Goal: Task Accomplishment & Management: Use online tool/utility

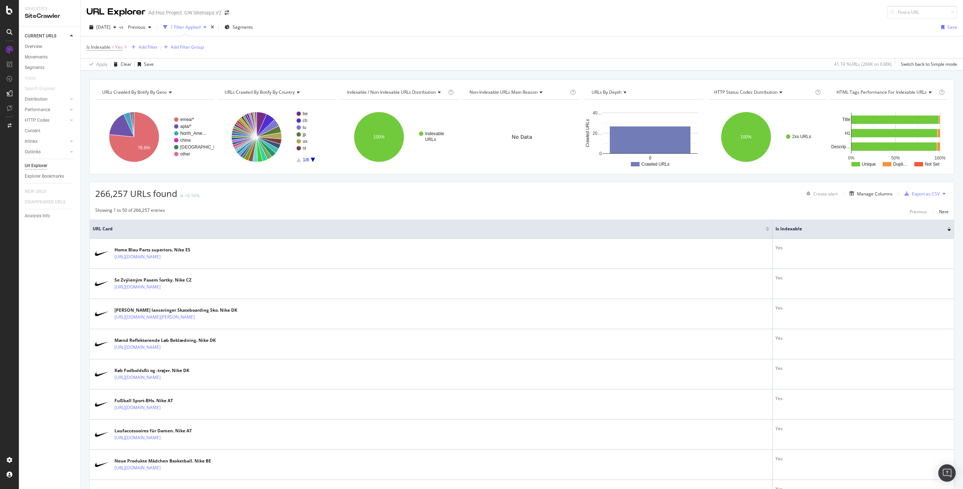
click at [551, 39] on div "Is Indexable = Yes Add Filter Add Filter Group" at bounding box center [521, 47] width 870 height 22
click at [749, 41] on div "Is Indexable = Yes Add Filter Add Filter Group" at bounding box center [521, 47] width 870 height 22
click at [742, 39] on div "Is Indexable = Yes Add Filter Add Filter Group" at bounding box center [521, 47] width 870 height 22
click at [55, 118] on link "HTTP Codes" at bounding box center [46, 121] width 43 height 8
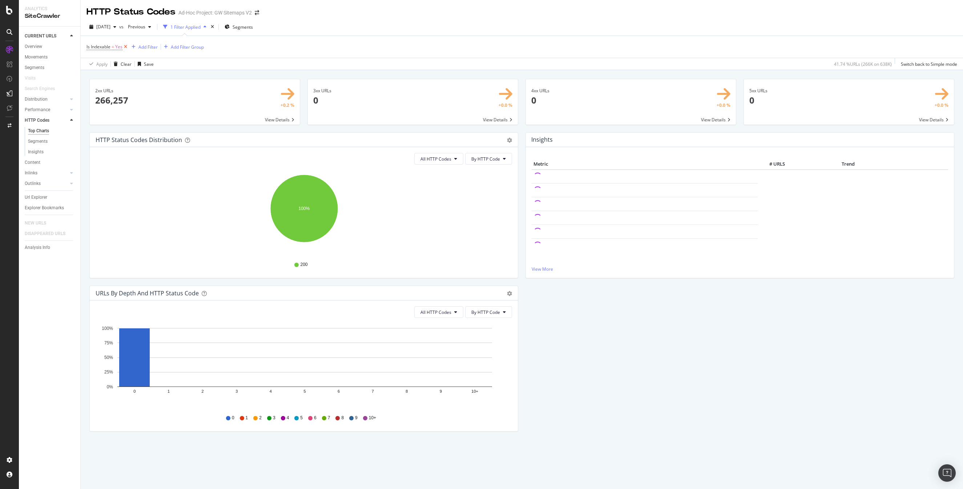
click at [126, 47] on icon at bounding box center [125, 46] width 6 height 7
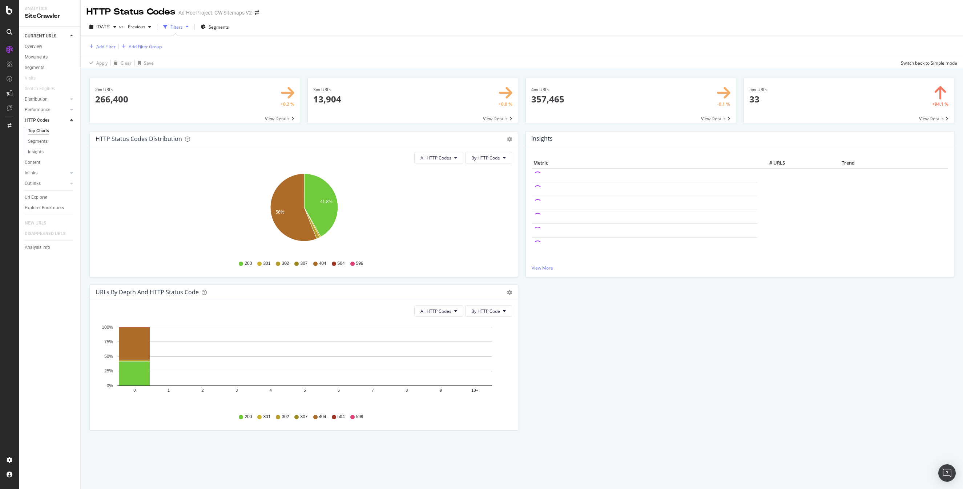
click at [430, 43] on div "Add Filter Add Filter Group" at bounding box center [521, 46] width 870 height 21
click at [39, 48] on div "Overview" at bounding box center [33, 47] width 17 height 8
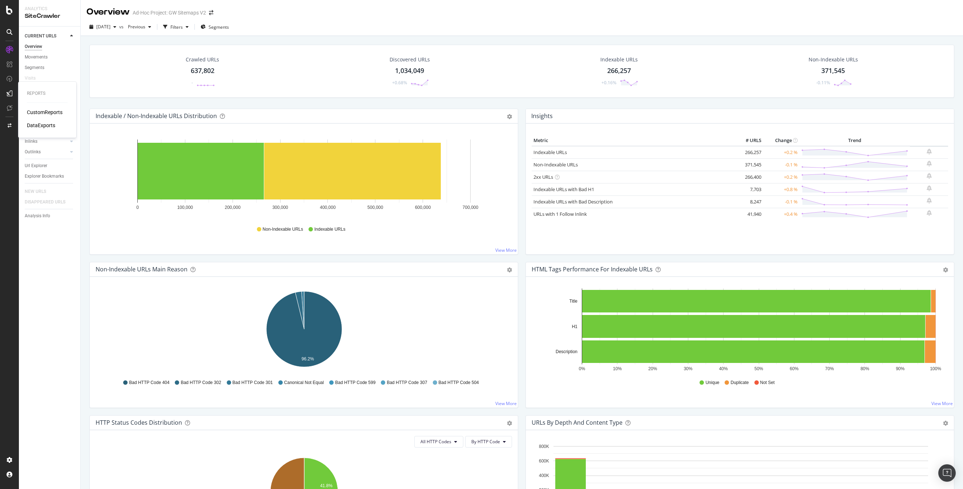
click at [37, 114] on div "CustomReports" at bounding box center [45, 112] width 36 height 7
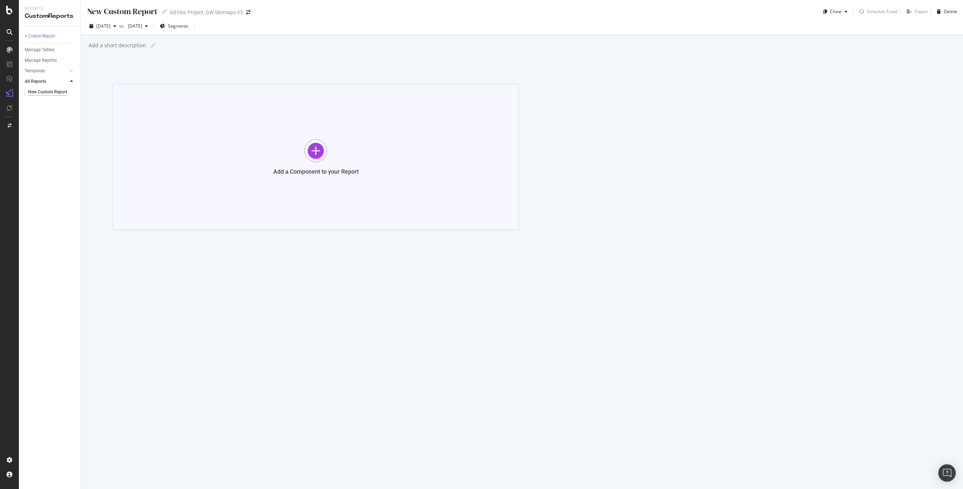
click at [454, 169] on div "Add a Component to your Report" at bounding box center [316, 156] width 406 height 145
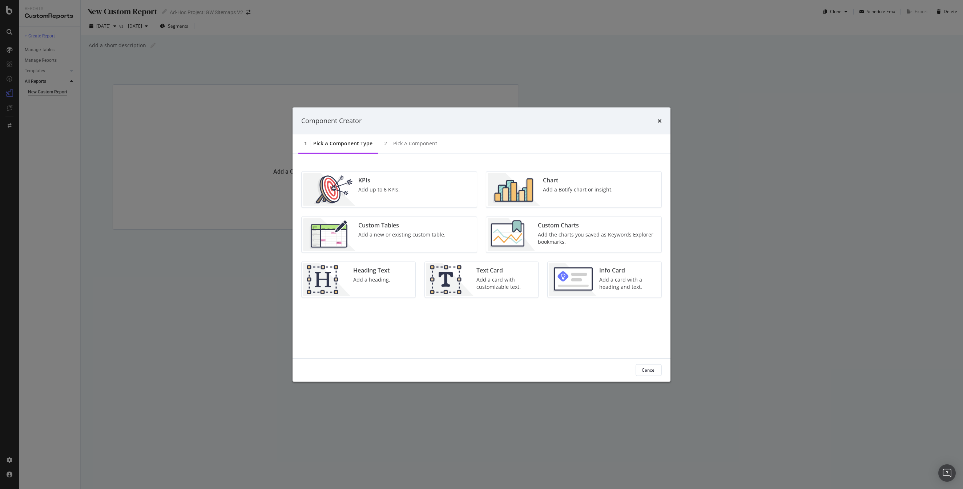
click at [533, 237] on img "modal" at bounding box center [511, 234] width 47 height 33
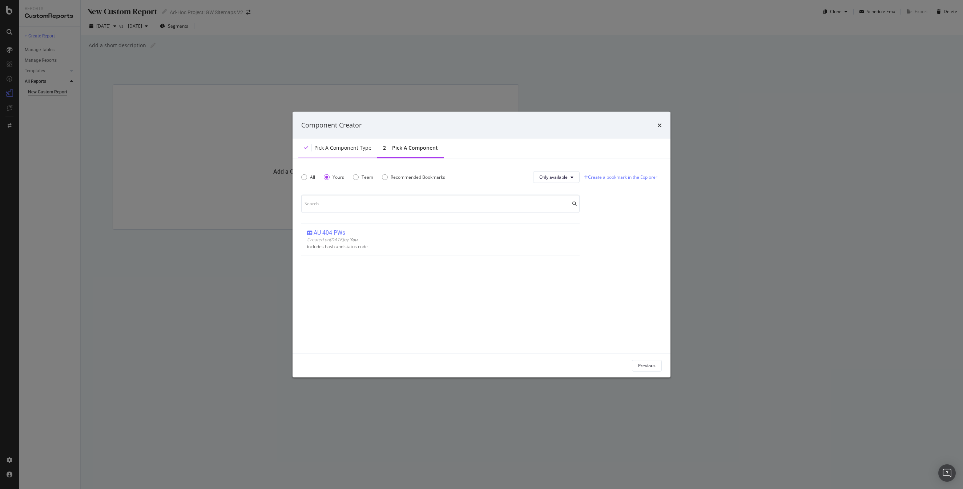
click at [353, 152] on div "Pick a Component type" at bounding box center [337, 148] width 79 height 20
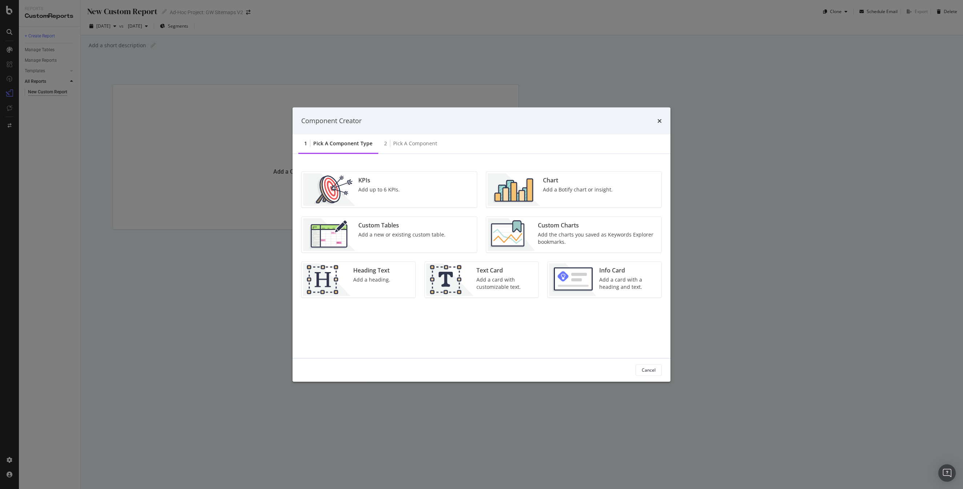
click at [407, 195] on div "KPIs Add up to 6 KPIs." at bounding box center [389, 189] width 175 height 36
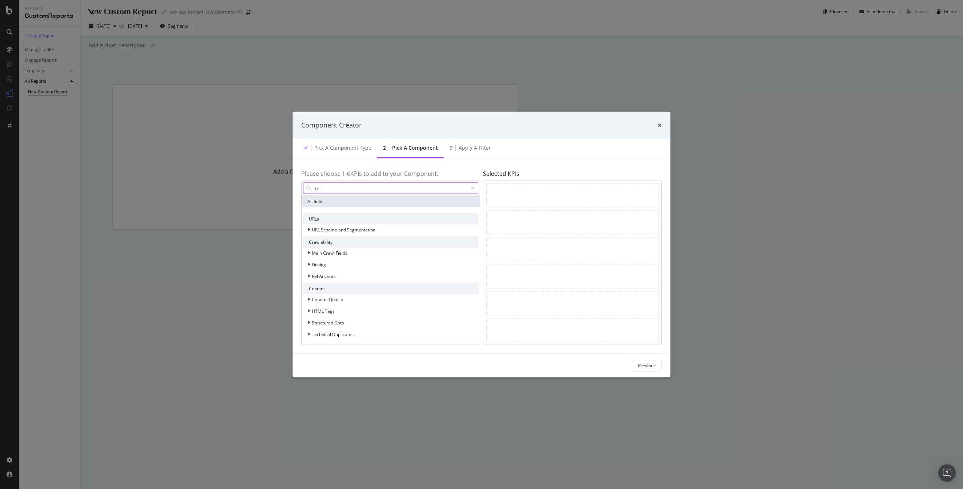
type input "urls"
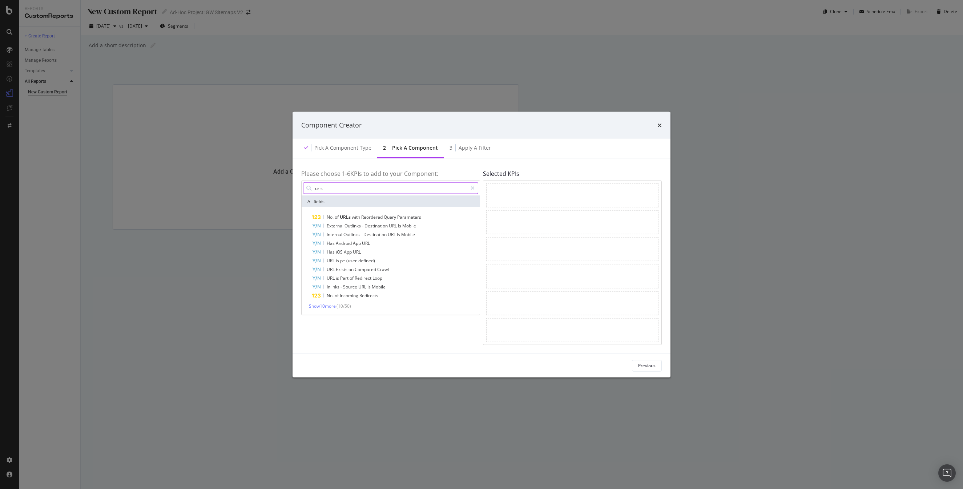
click at [357, 190] on input "urls" at bounding box center [390, 188] width 153 height 11
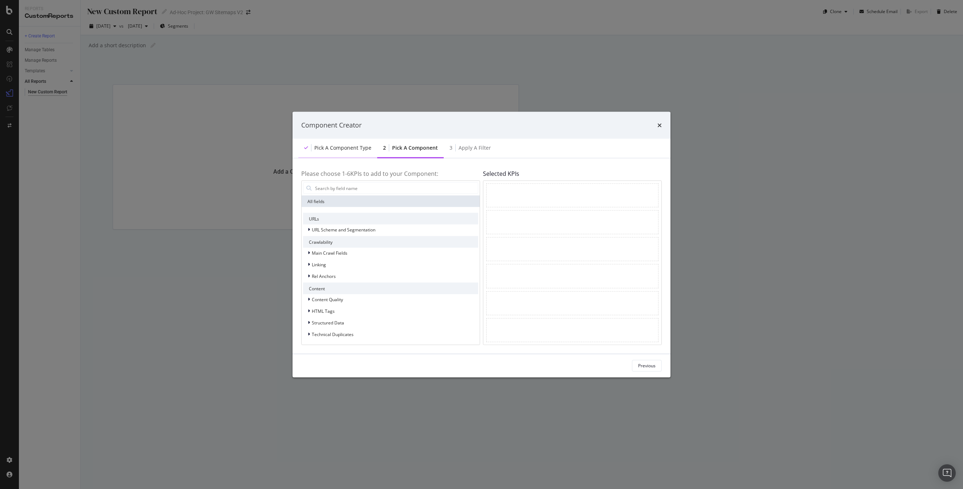
click at [330, 149] on div "Pick a Component type" at bounding box center [342, 147] width 57 height 7
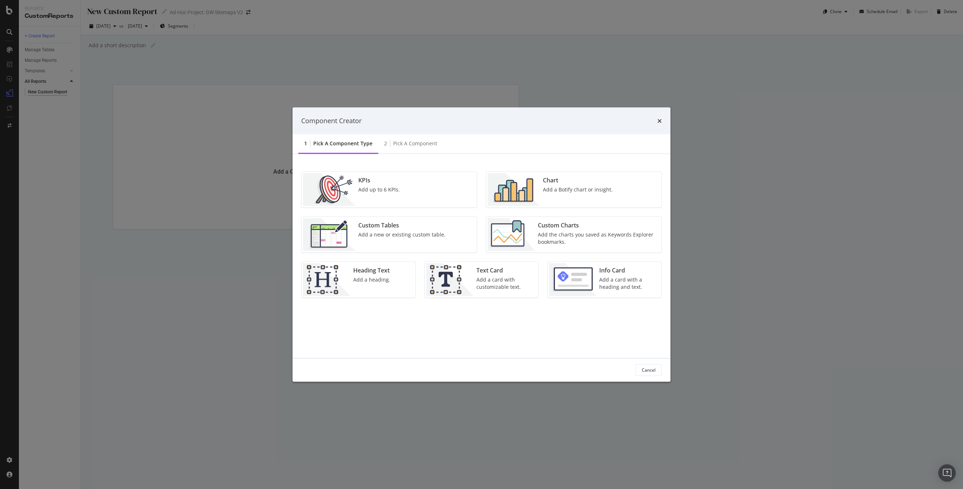
click at [531, 186] on img "modal" at bounding box center [514, 189] width 52 height 33
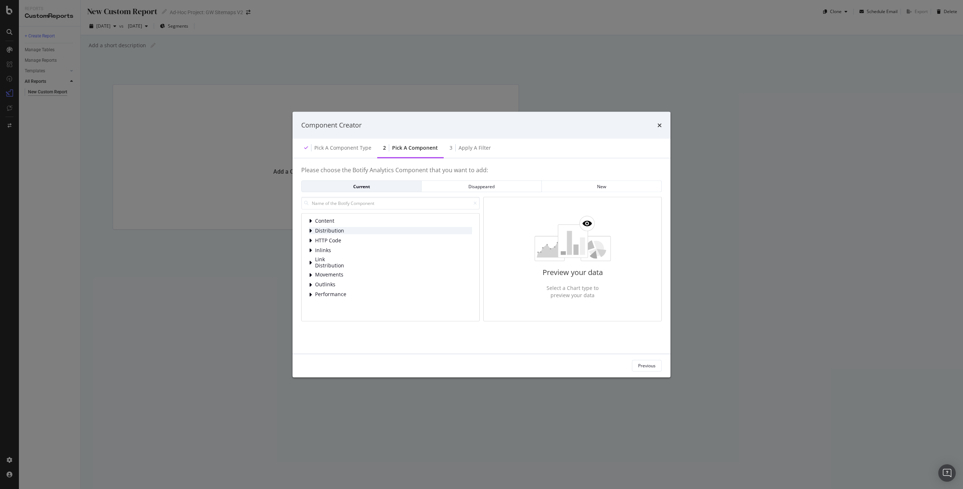
click at [323, 231] on span "Distribution" at bounding box center [331, 231] width 32 height 6
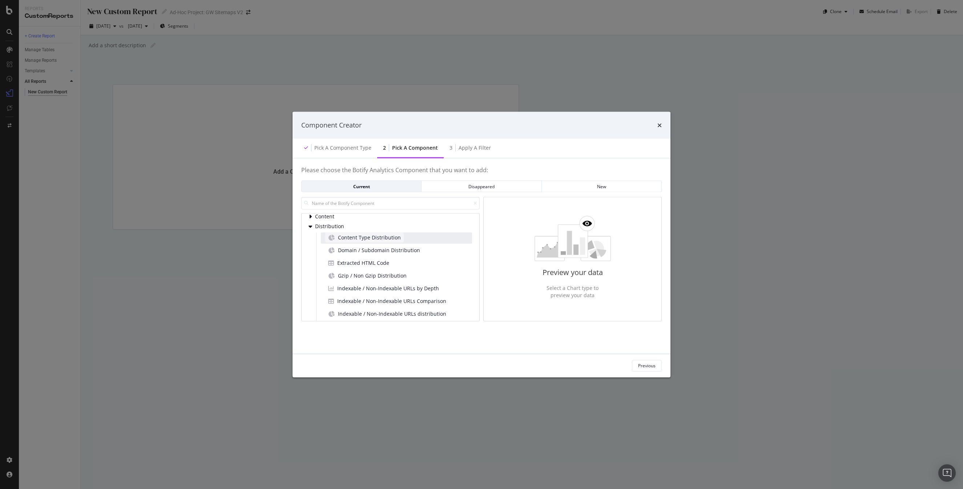
scroll to position [4, 0]
click at [321, 226] on span "Distribution" at bounding box center [331, 227] width 32 height 6
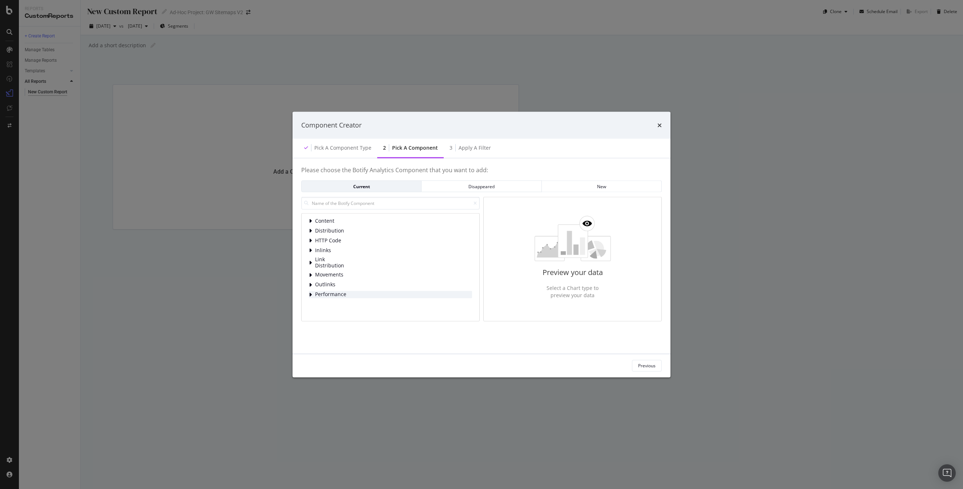
click at [324, 296] on span "Performance" at bounding box center [331, 294] width 32 height 6
click at [319, 260] on span "Performance" at bounding box center [331, 262] width 32 height 6
click at [326, 241] on span "HTTP Code" at bounding box center [331, 241] width 32 height 6
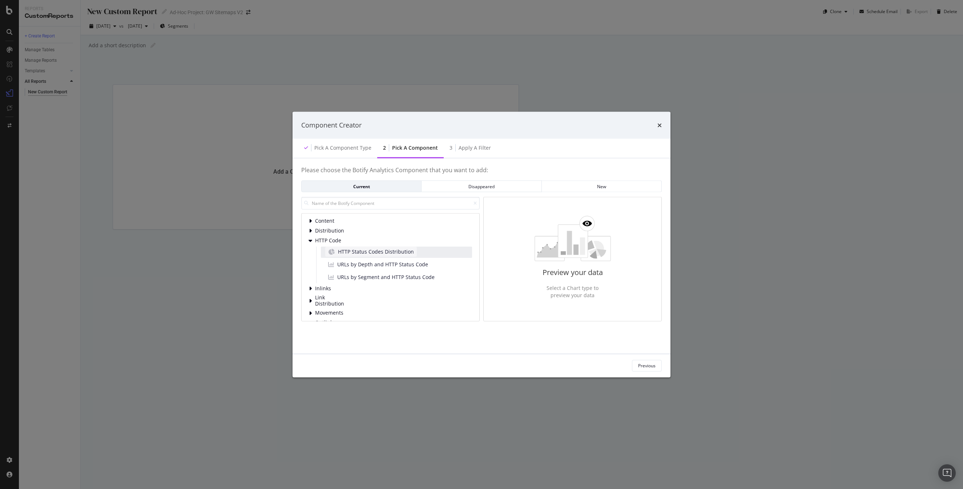
click at [381, 251] on span "HTTP Status Codes Distribution" at bounding box center [376, 251] width 76 height 7
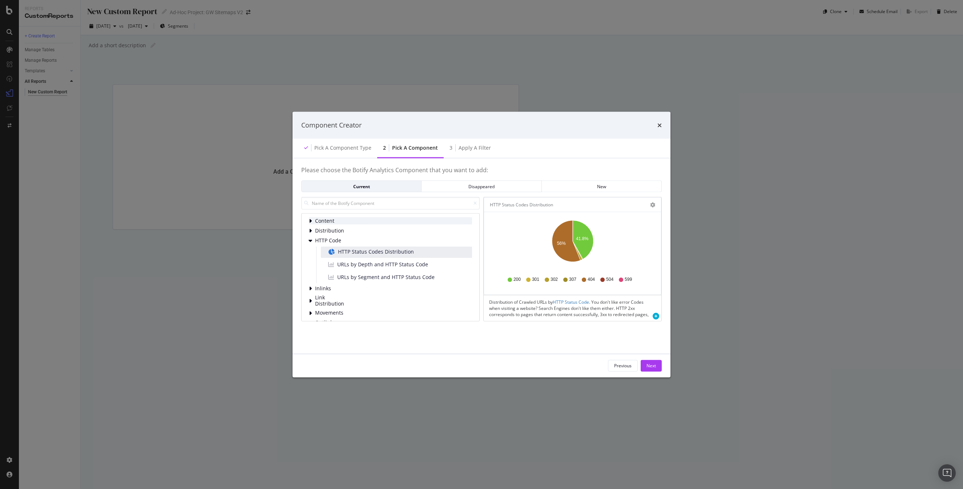
click at [317, 221] on span "Content" at bounding box center [331, 221] width 32 height 6
drag, startPoint x: 304, startPoint y: 221, endPoint x: 312, endPoint y: 220, distance: 8.1
click at [305, 221] on div "Content % Content Change since Previous Crawl % Content Uniqueness (N-Grams) Am…" at bounding box center [390, 267] width 178 height 108
click at [319, 219] on span "Content" at bounding box center [331, 221] width 32 height 6
click at [335, 210] on div "Content Distribution HTTP Code HTTP Status Codes Distribution URLs by Depth and…" at bounding box center [390, 259] width 178 height 124
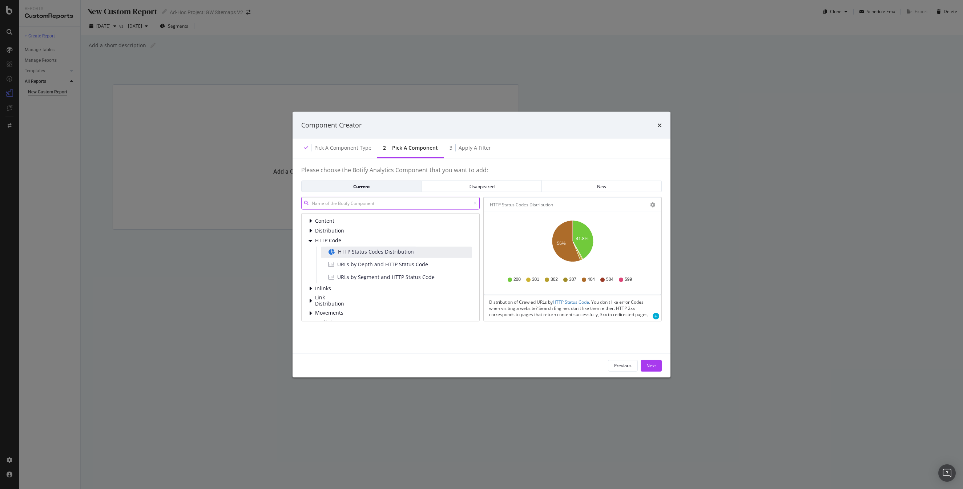
click at [339, 207] on input "modal" at bounding box center [390, 203] width 178 height 13
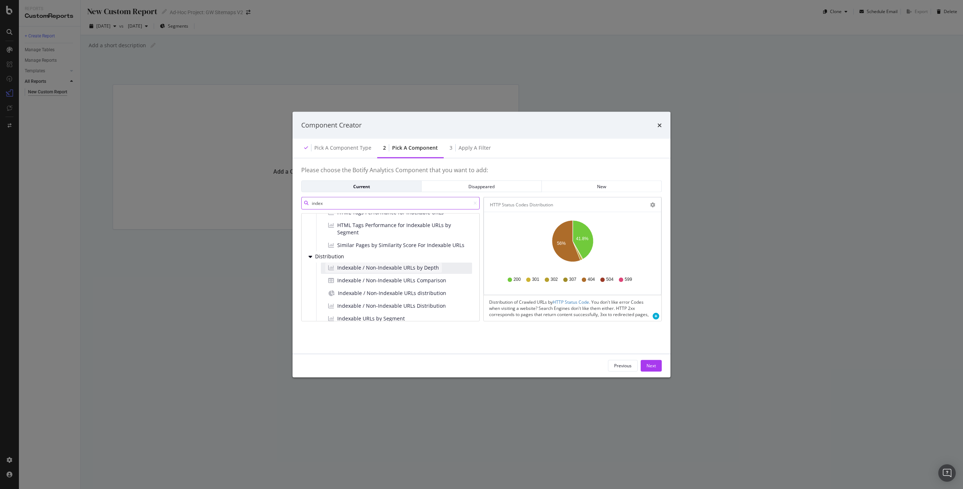
scroll to position [20, 0]
type input "index"
click at [397, 282] on span "Indexable / Non-Indexable URLs Comparison" at bounding box center [391, 279] width 109 height 7
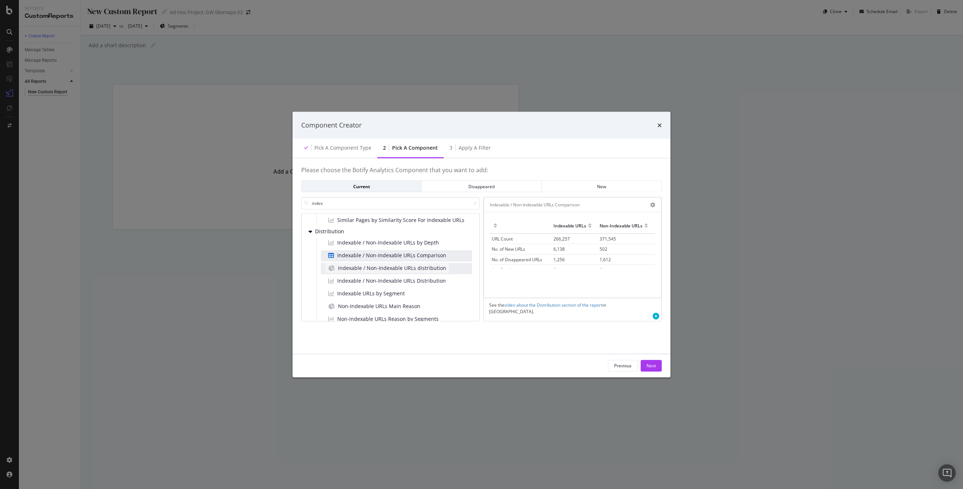
scroll to position [47, 0]
click at [396, 283] on div "Indexable / Non-Indexable URLs Distribution" at bounding box center [387, 279] width 124 height 10
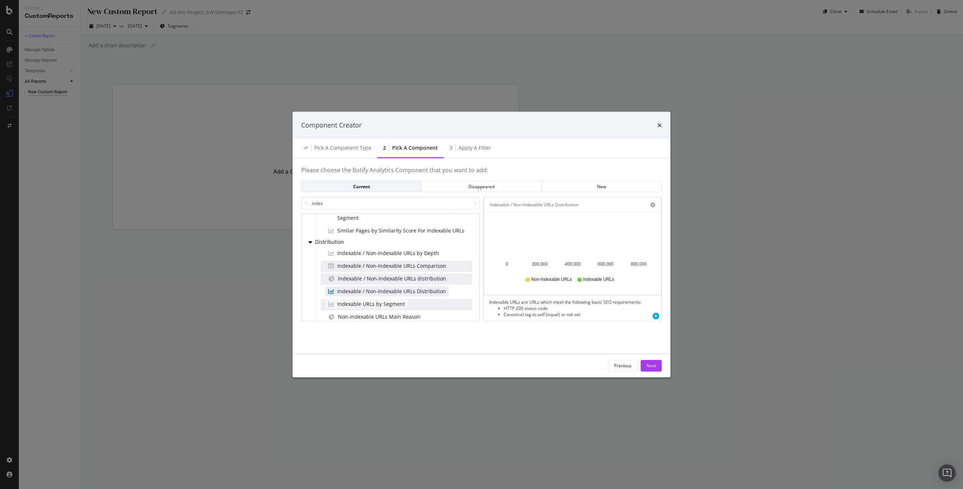
scroll to position [0, 0]
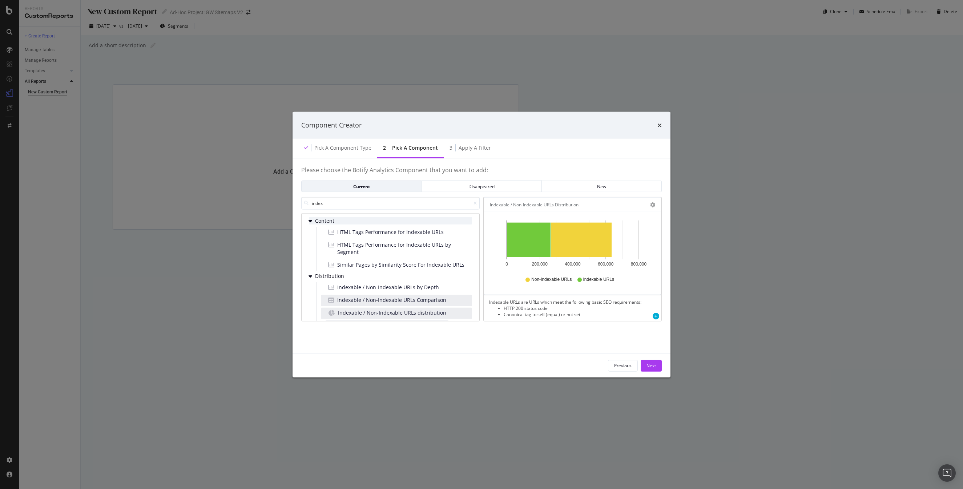
click at [318, 223] on span "Content" at bounding box center [331, 221] width 32 height 6
click at [335, 205] on input "index" at bounding box center [390, 203] width 178 height 13
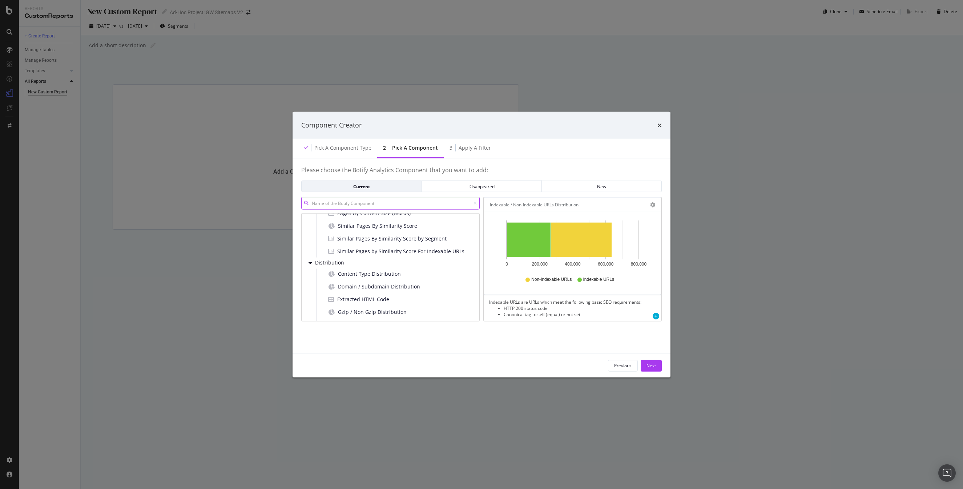
scroll to position [244, 0]
click at [330, 265] on span "Distribution" at bounding box center [331, 263] width 32 height 6
click at [371, 285] on span "HTTP Status Codes Distribution" at bounding box center [376, 283] width 76 height 7
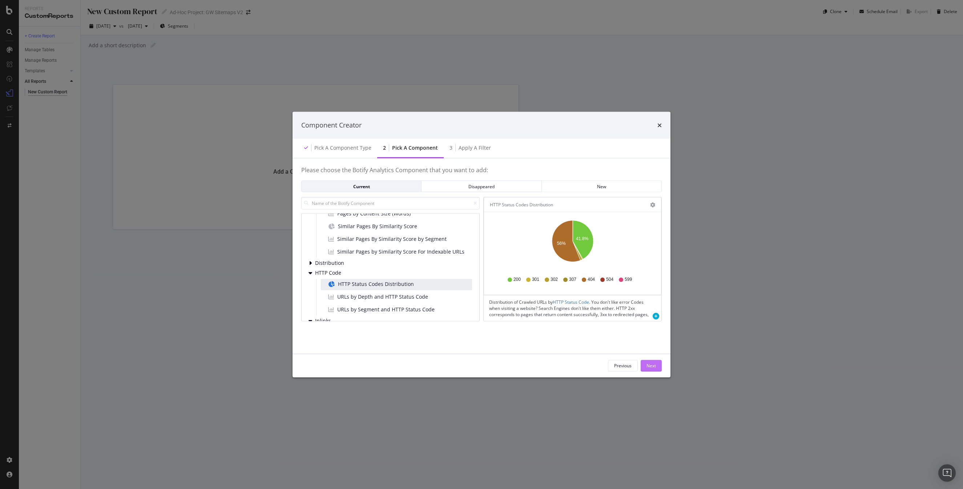
click at [655, 363] on div "Next" at bounding box center [650, 366] width 9 height 6
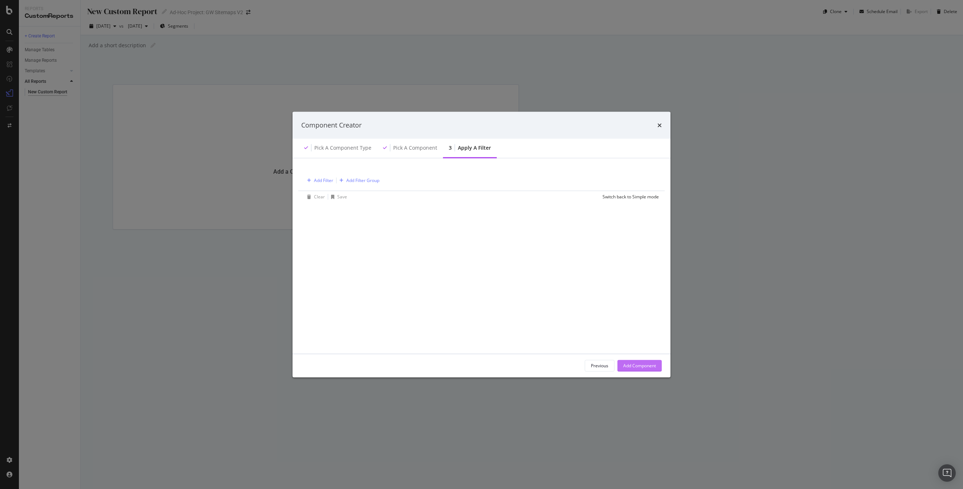
click at [648, 364] on div "Add Component" at bounding box center [639, 366] width 33 height 6
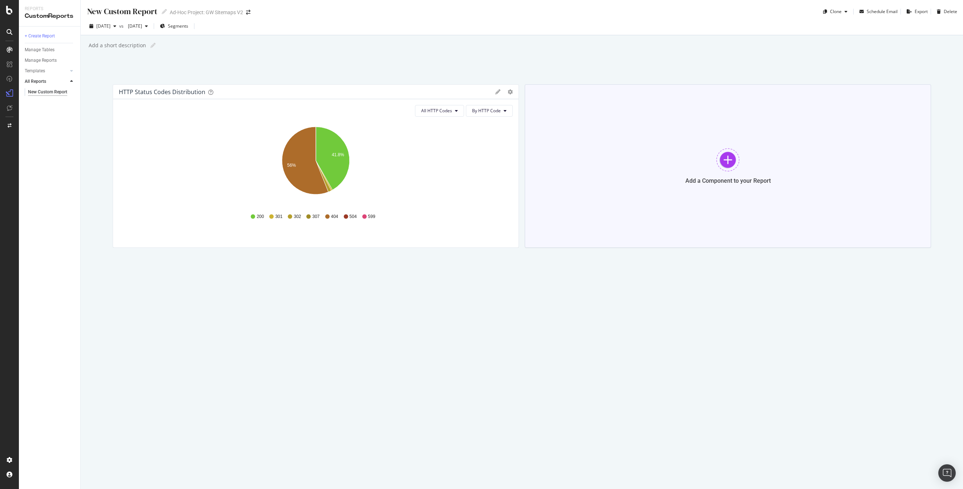
click at [745, 201] on div "Add a Component to your Report" at bounding box center [728, 165] width 406 height 163
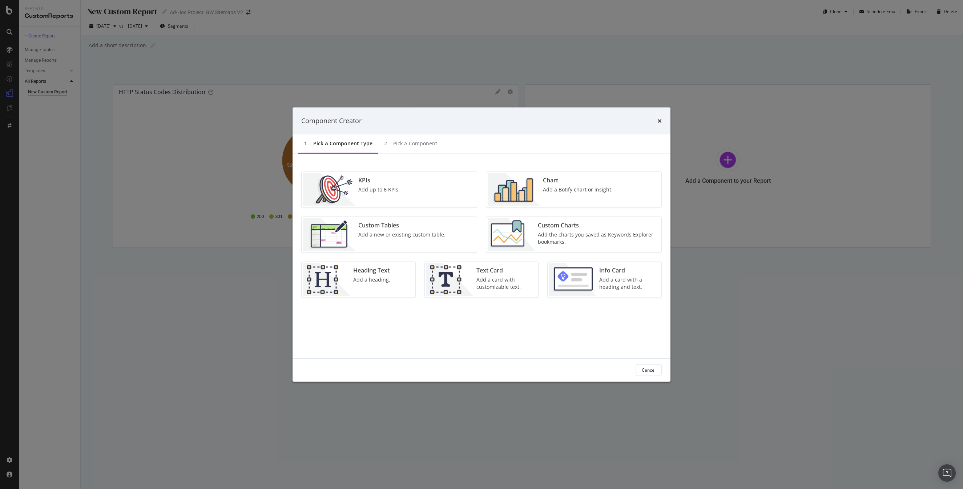
click at [515, 193] on img "modal" at bounding box center [514, 189] width 52 height 33
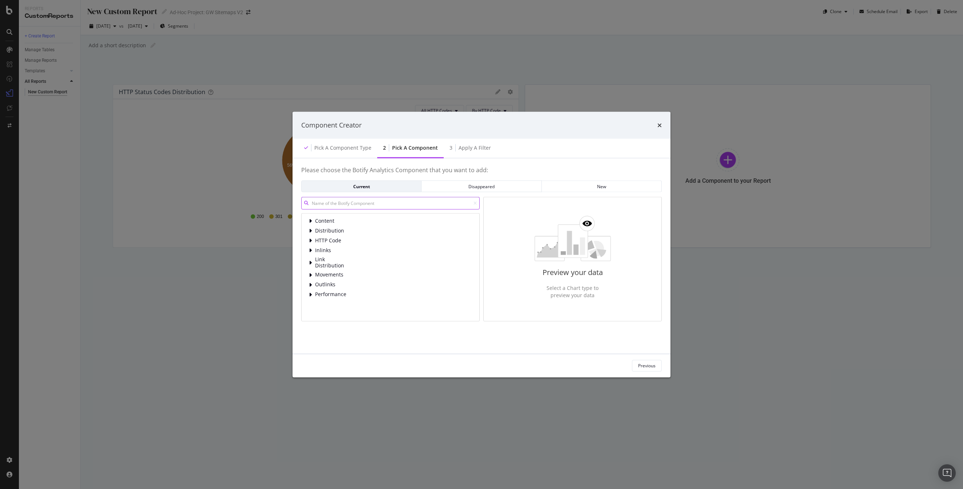
click at [399, 206] on input "modal" at bounding box center [390, 203] width 178 height 13
click at [340, 201] on input "modal" at bounding box center [390, 203] width 178 height 13
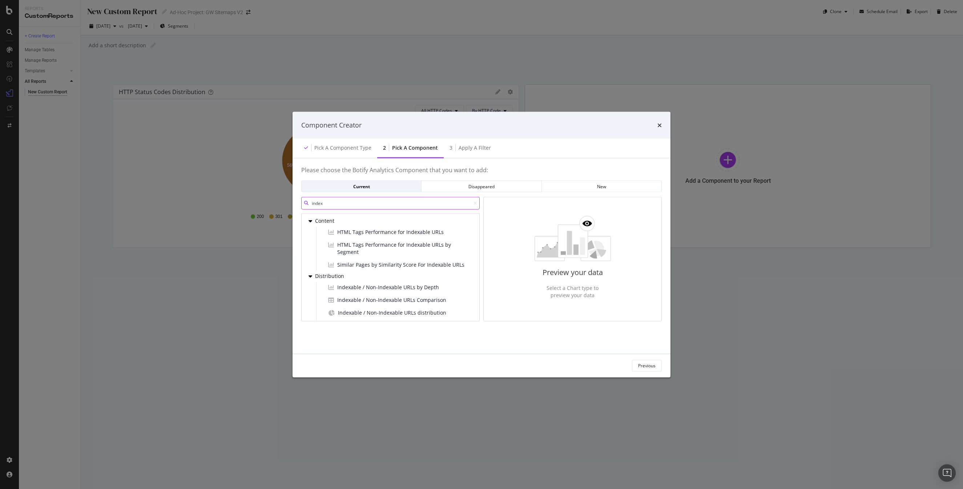
scroll to position [24, 0]
type input "index"
click at [396, 272] on span "Indexable / Non-Indexable URLs Comparison" at bounding box center [391, 275] width 109 height 7
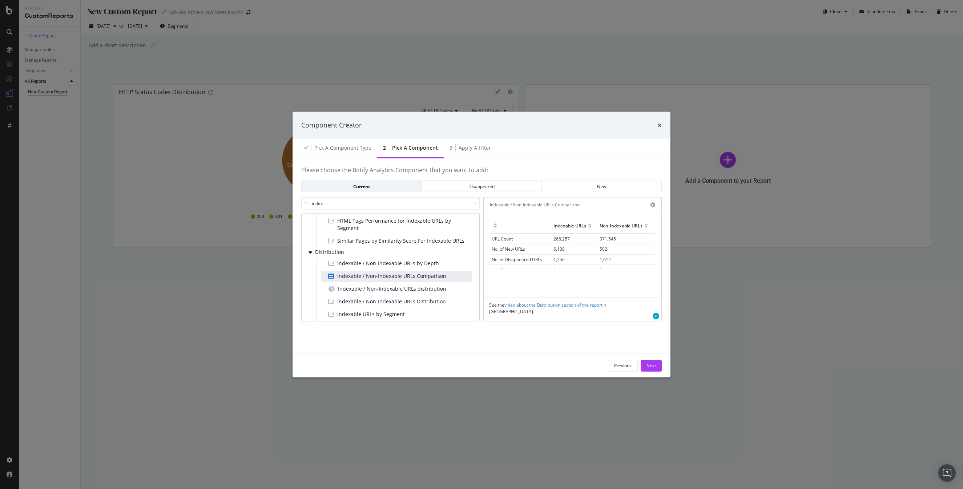
scroll to position [24, 0]
click at [654, 370] on div "Next" at bounding box center [650, 365] width 9 height 11
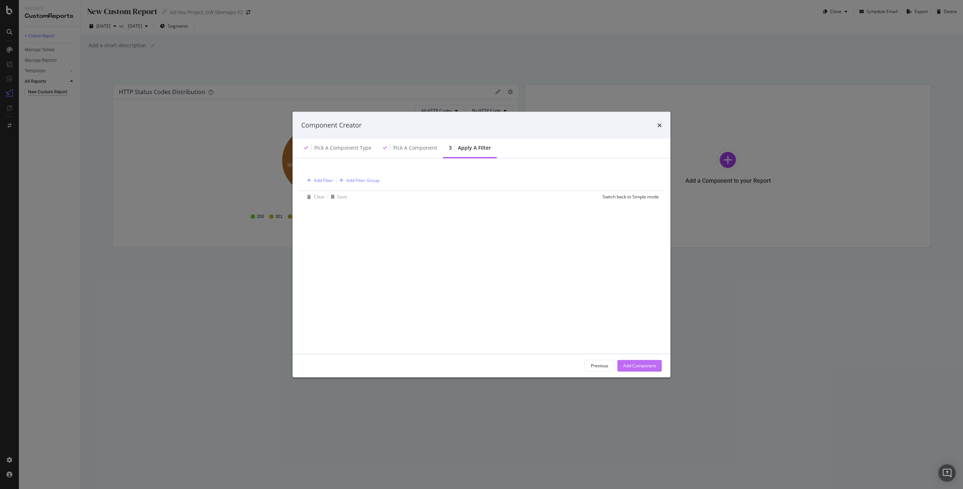
click at [650, 367] on div "Add Component" at bounding box center [639, 366] width 33 height 6
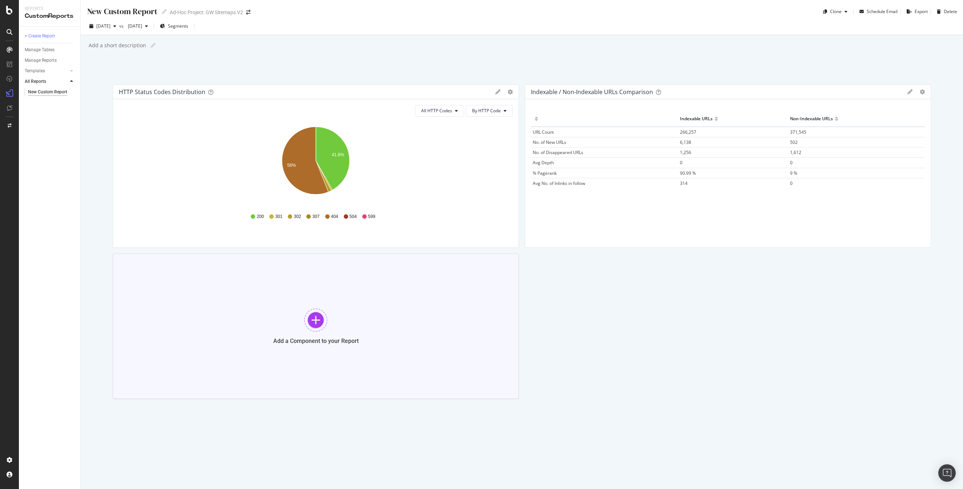
click at [312, 320] on div at bounding box center [315, 319] width 23 height 23
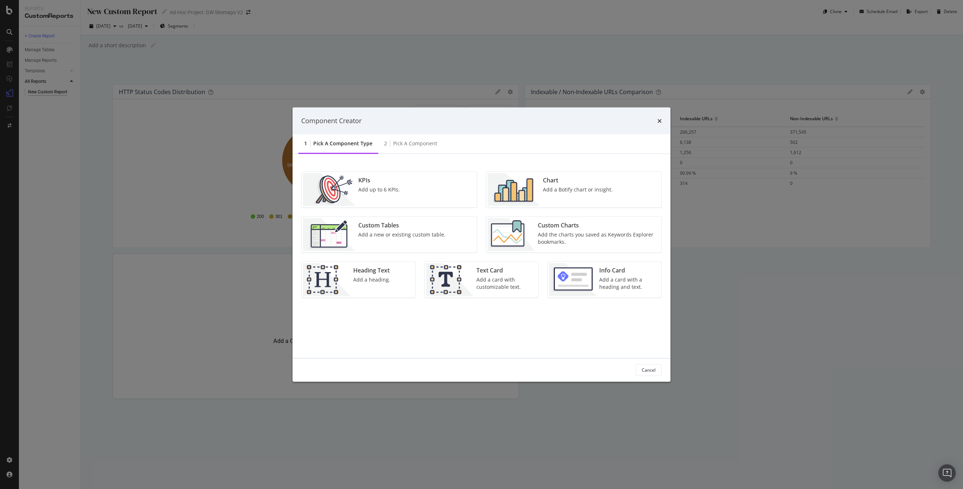
click at [569, 239] on div "Add the charts you saved as Keywords Explorer bookmarks." at bounding box center [597, 238] width 119 height 15
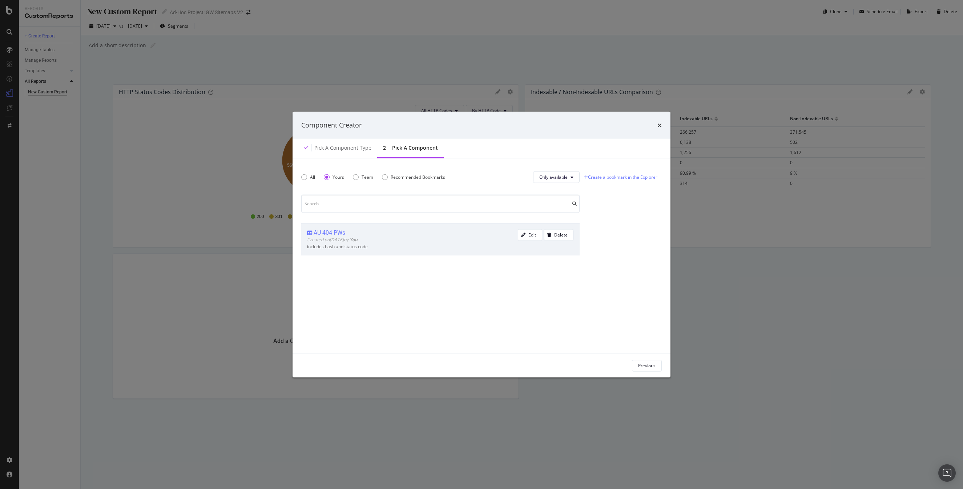
click at [415, 240] on div "Created on [DATE] by You" at bounding box center [412, 239] width 211 height 6
click at [635, 367] on div "Add Component" at bounding box center [639, 366] width 33 height 6
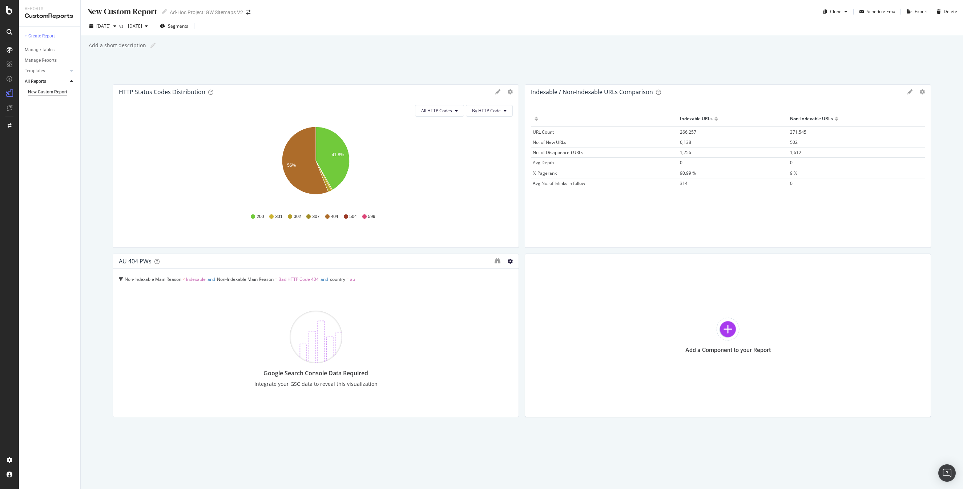
click at [510, 263] on icon at bounding box center [510, 261] width 5 height 5
click at [521, 276] on span at bounding box center [518, 272] width 9 height 9
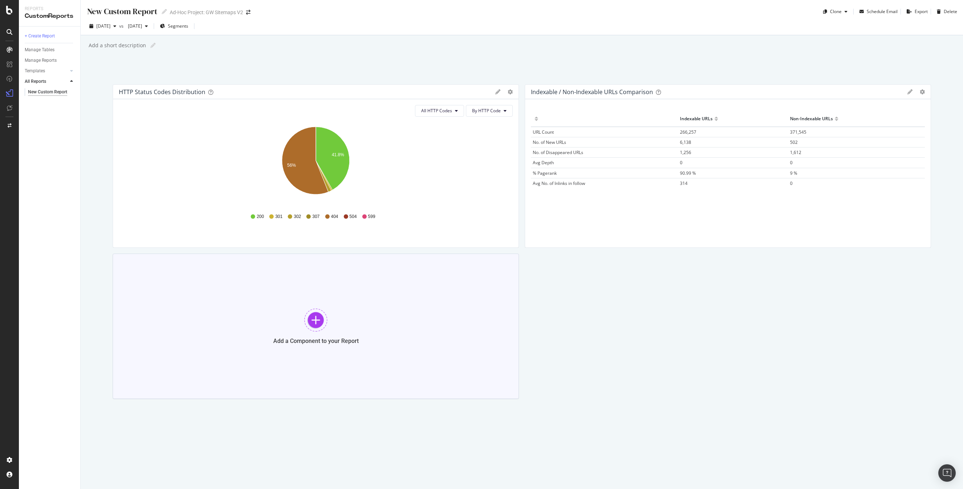
click at [337, 295] on div "Add a Component to your Report" at bounding box center [316, 326] width 406 height 145
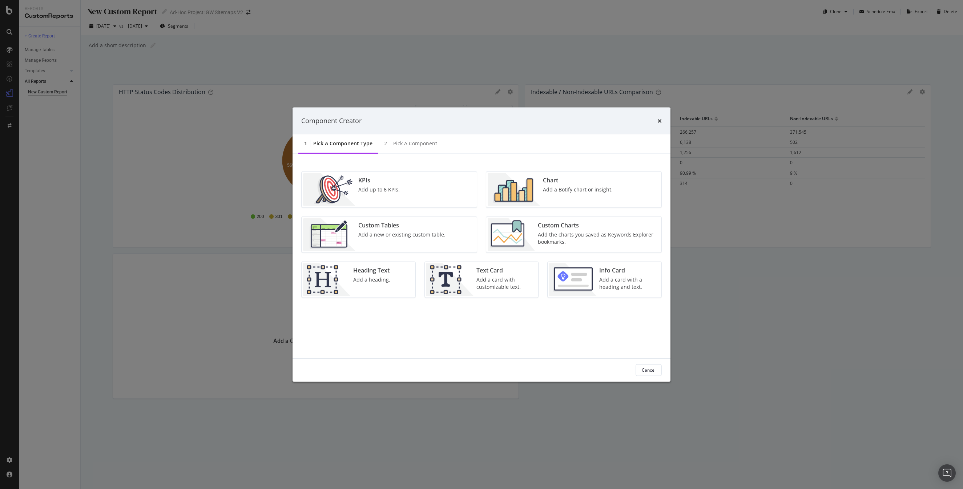
click at [401, 198] on div "KPIs Add up to 6 KPIs." at bounding box center [389, 189] width 175 height 36
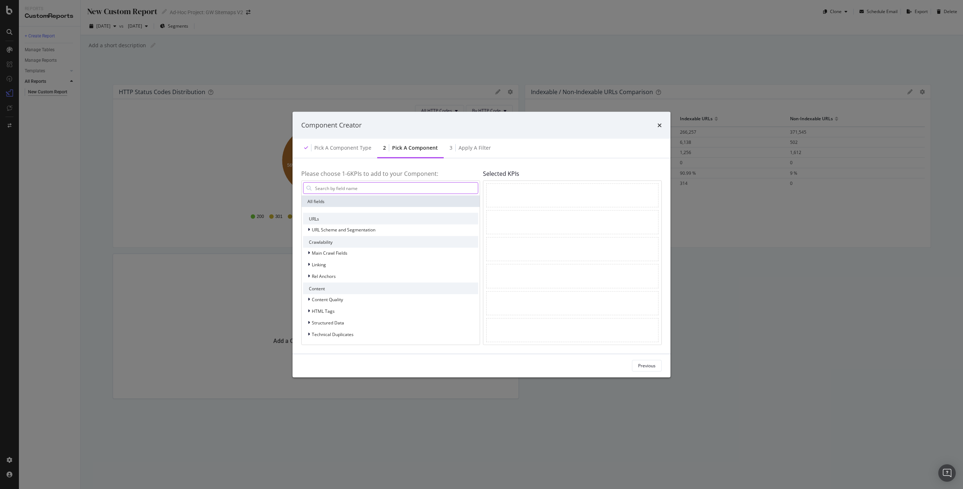
click at [394, 190] on input "modal" at bounding box center [395, 188] width 163 height 11
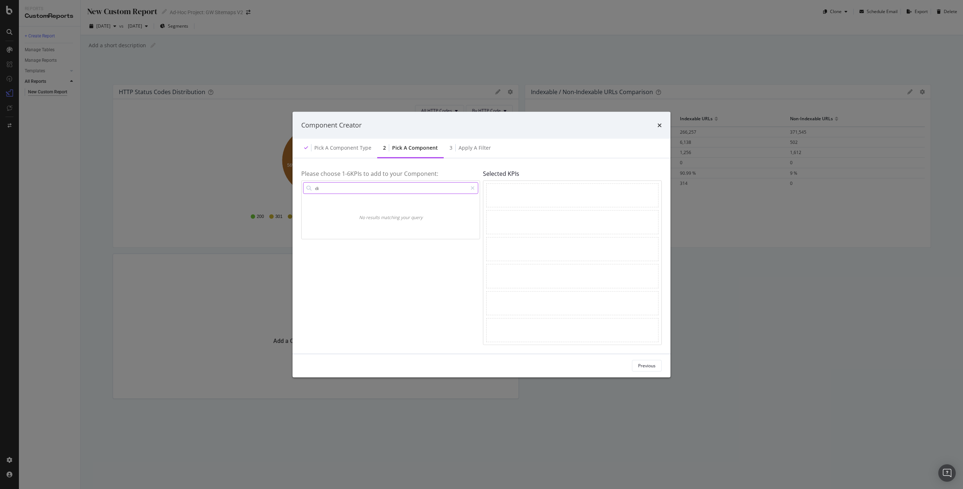
type input "d"
type input "a"
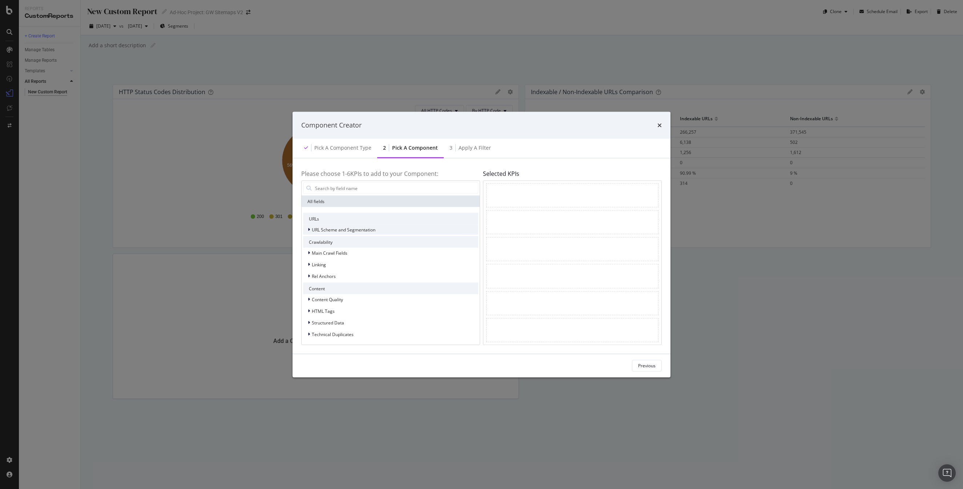
click at [364, 227] on span "URL Scheme and Segmentation" at bounding box center [344, 229] width 64 height 6
click at [344, 251] on span "Main Crawl Fields" at bounding box center [330, 253] width 36 height 6
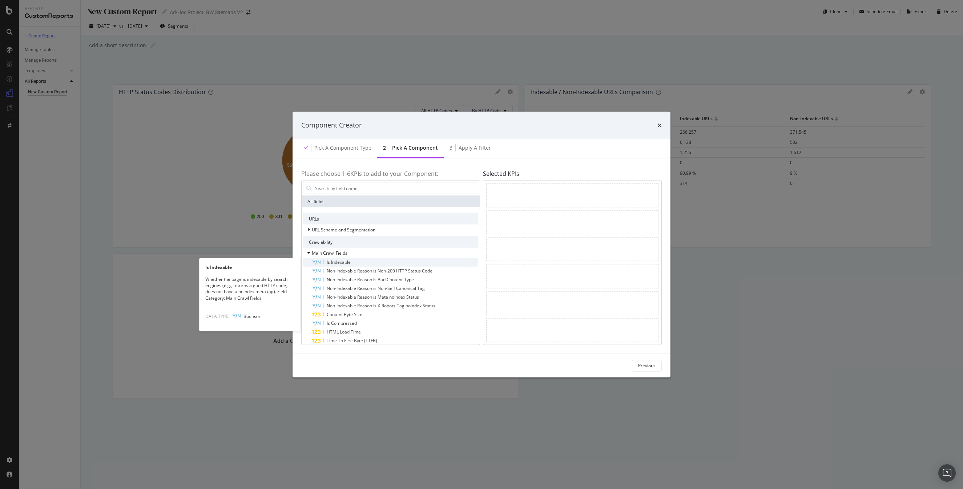
click at [344, 258] on div "Is Indexable" at bounding box center [395, 262] width 166 height 9
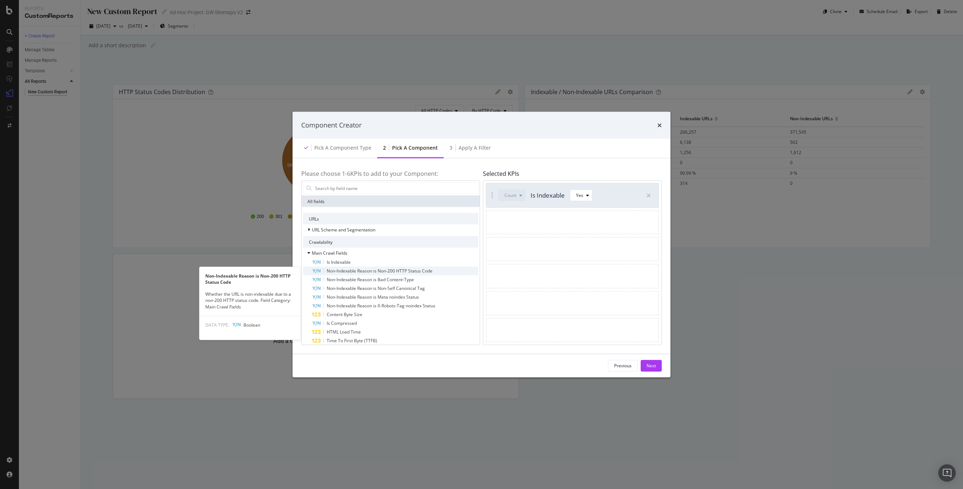
scroll to position [16, 0]
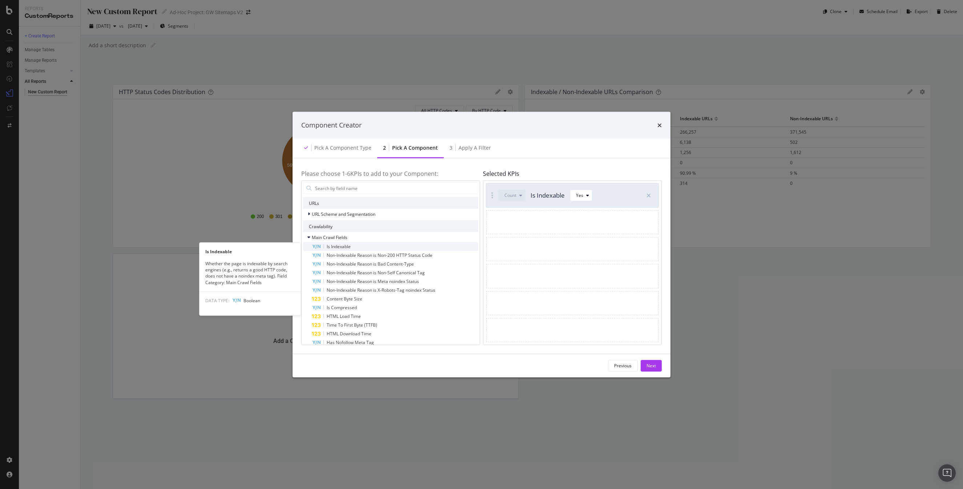
click at [355, 245] on div "Is Indexable" at bounding box center [395, 246] width 166 height 9
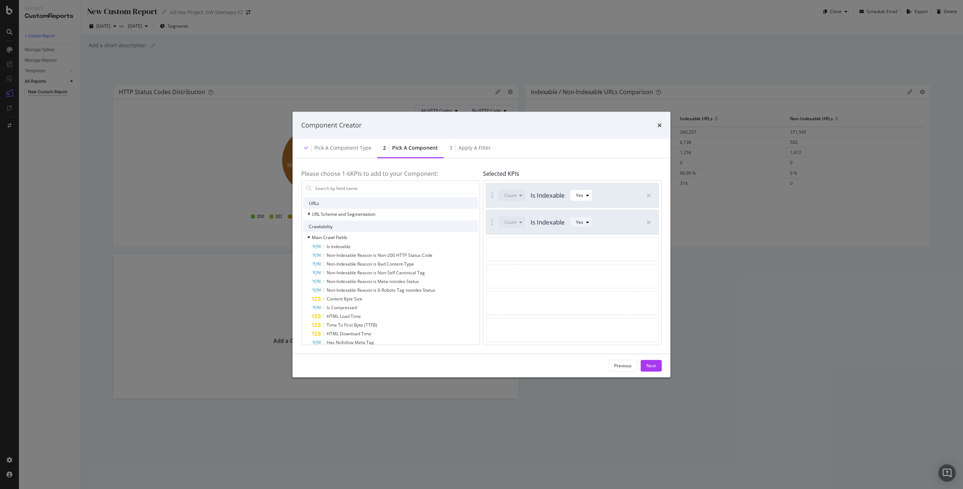
click at [573, 220] on button "Yes" at bounding box center [581, 223] width 23 height 12
click at [588, 246] on div "No" at bounding box center [583, 246] width 19 height 9
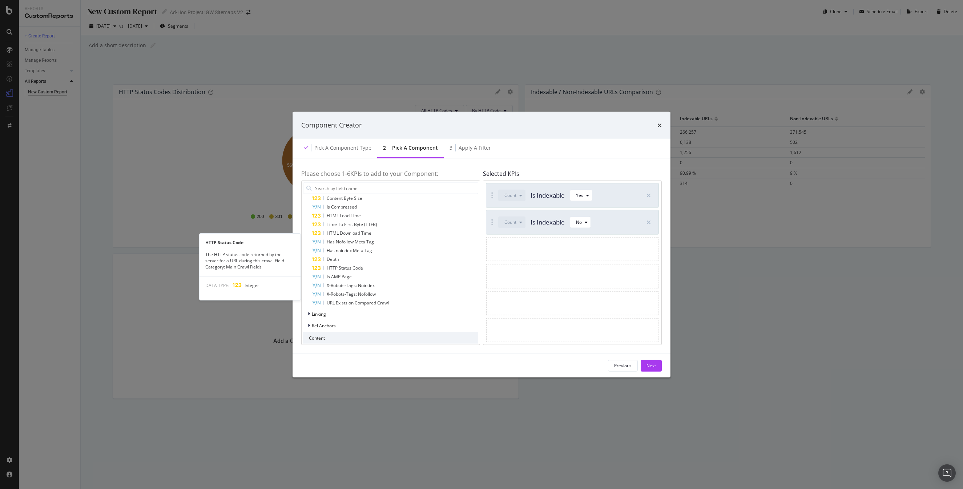
scroll to position [166, 0]
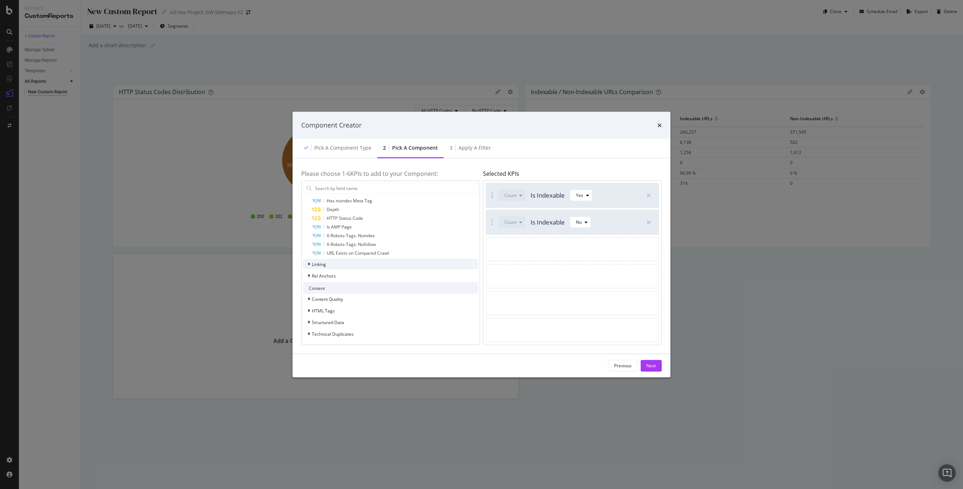
click at [331, 264] on div "Linking" at bounding box center [390, 264] width 175 height 10
click at [333, 263] on div "Linking" at bounding box center [390, 264] width 175 height 10
click at [348, 309] on div "HTML Tags" at bounding box center [390, 311] width 175 height 10
click at [337, 264] on div "HTML Tags" at bounding box center [390, 264] width 175 height 10
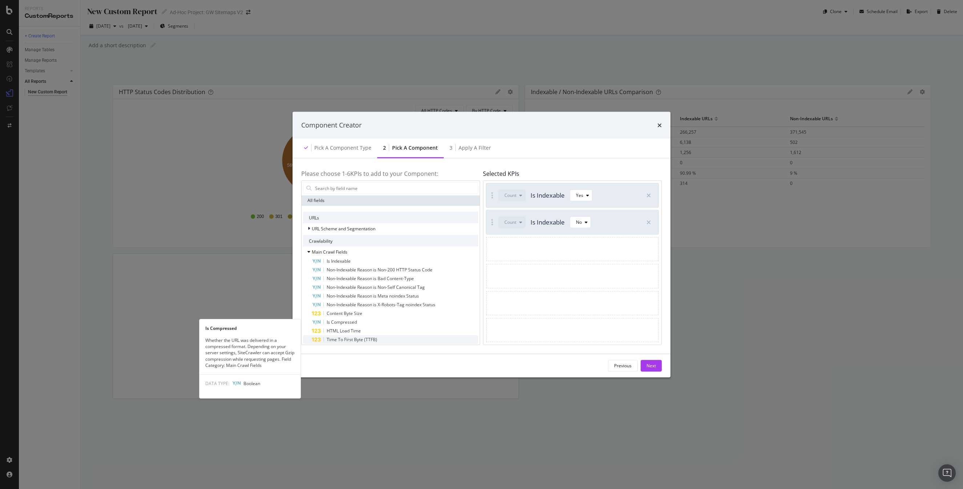
scroll to position [0, 0]
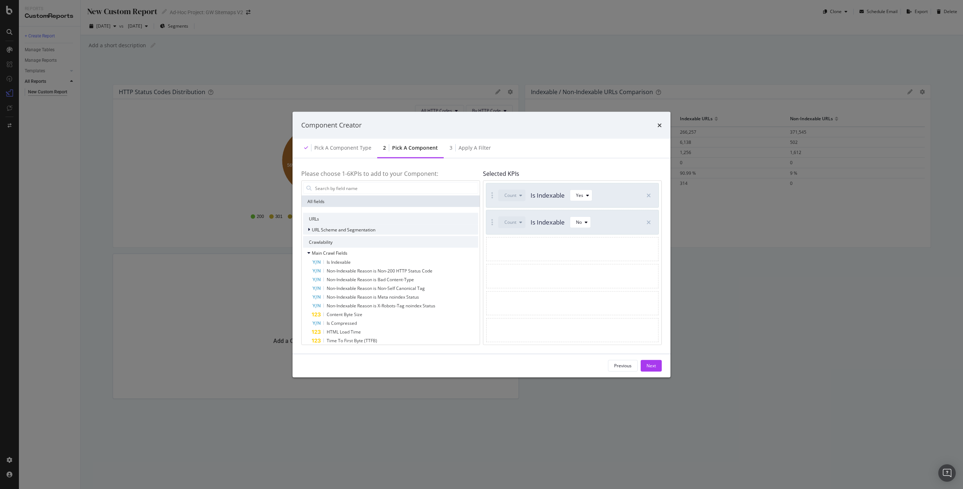
click at [340, 226] on span "URL Scheme and Segmentation" at bounding box center [344, 229] width 64 height 6
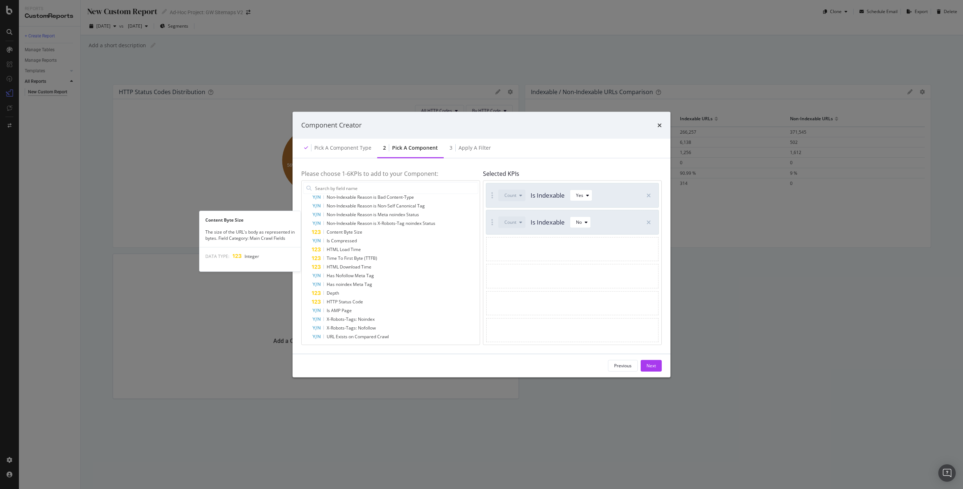
scroll to position [101, 0]
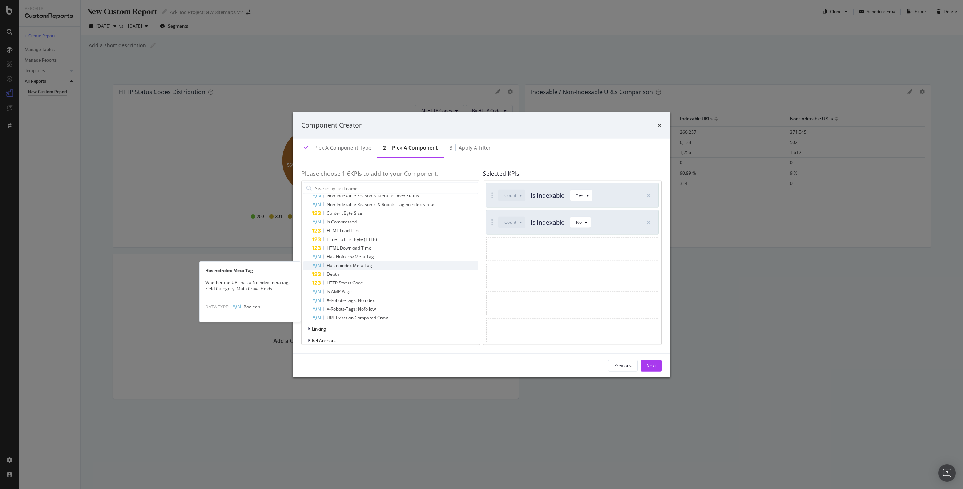
click at [345, 263] on span "Has noindex Meta Tag" at bounding box center [349, 265] width 45 height 6
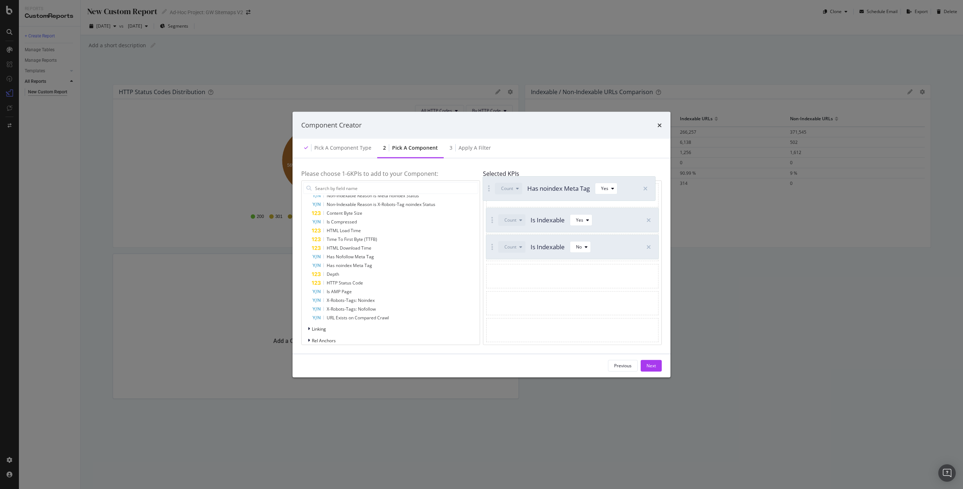
drag, startPoint x: 493, startPoint y: 250, endPoint x: 489, endPoint y: 190, distance: 59.7
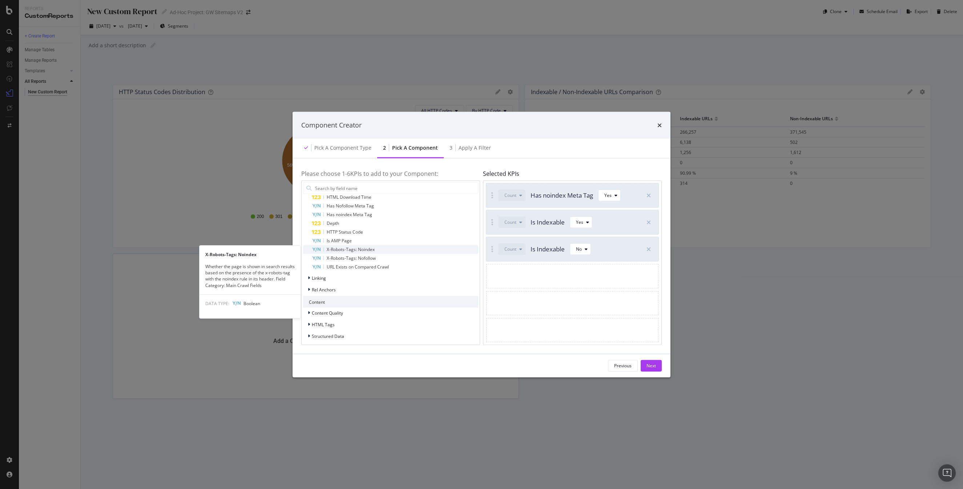
scroll to position [166, 0]
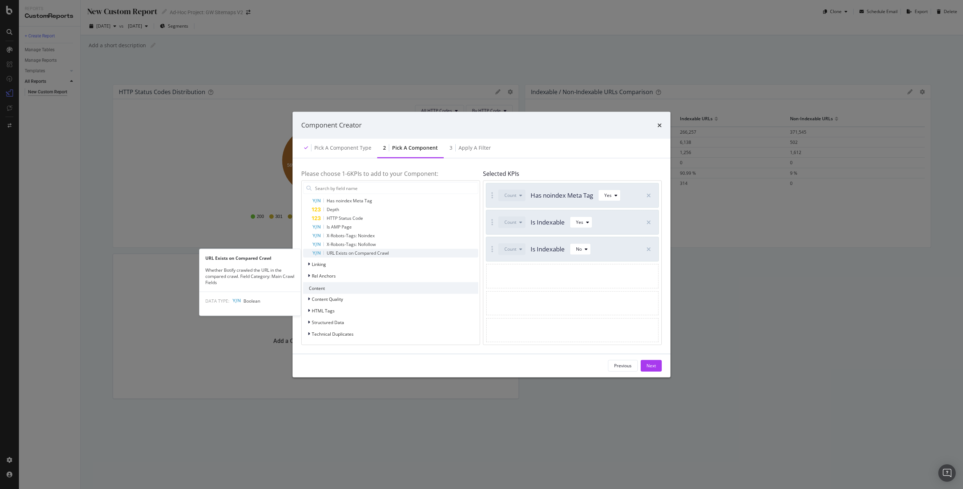
click at [325, 251] on div "URL Exists on Compared Crawl" at bounding box center [395, 253] width 166 height 9
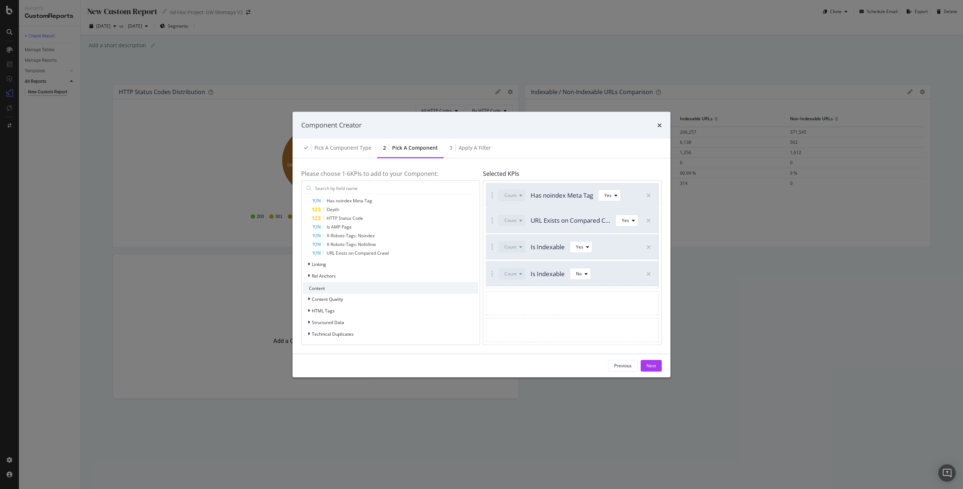
drag, startPoint x: 494, startPoint y: 277, endPoint x: 494, endPoint y: 220, distance: 57.0
click at [651, 368] on div "Next" at bounding box center [650, 366] width 9 height 6
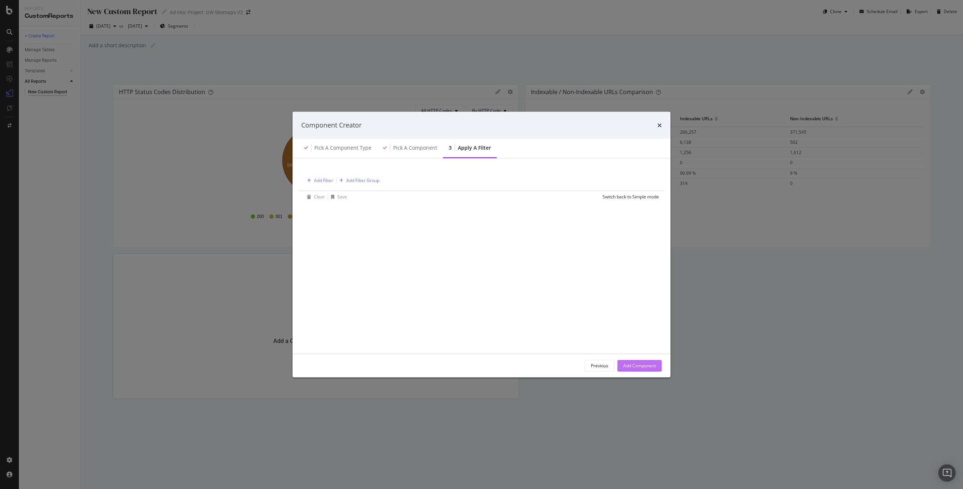
click at [650, 365] on div "Add Component" at bounding box center [639, 366] width 33 height 6
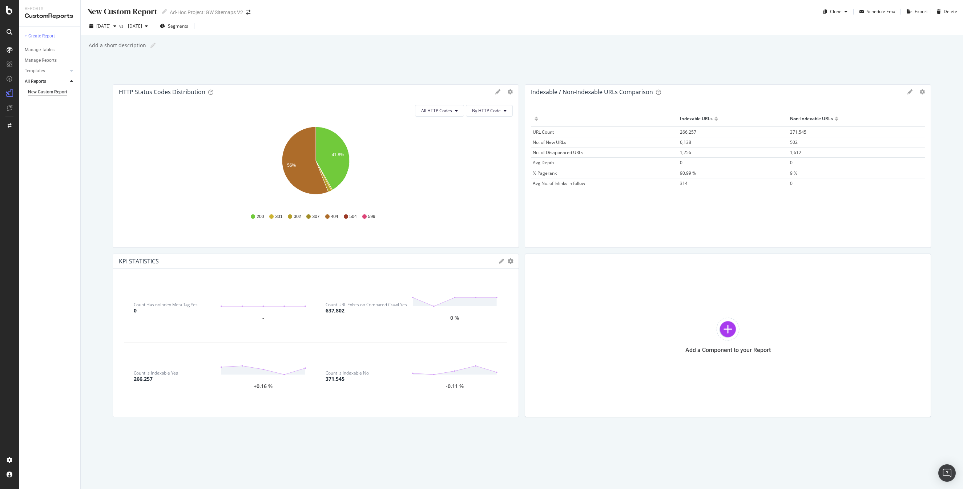
click at [500, 260] on icon at bounding box center [501, 261] width 5 height 5
click at [510, 258] on icon "gear" at bounding box center [511, 261] width 6 height 6
click at [498, 273] on span "KPIs" at bounding box center [480, 275] width 76 height 10
click at [473, 304] on span "Edit KPIs" at bounding box center [480, 303] width 76 height 10
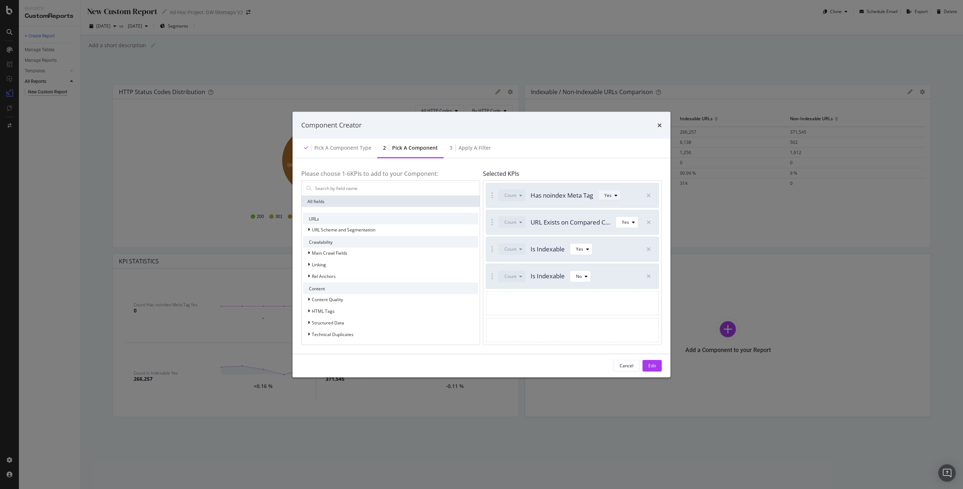
click at [607, 199] on div "Yes" at bounding box center [612, 195] width 16 height 10
click at [614, 218] on div "No" at bounding box center [612, 220] width 6 height 6
click at [653, 364] on div "Edit" at bounding box center [652, 366] width 8 height 6
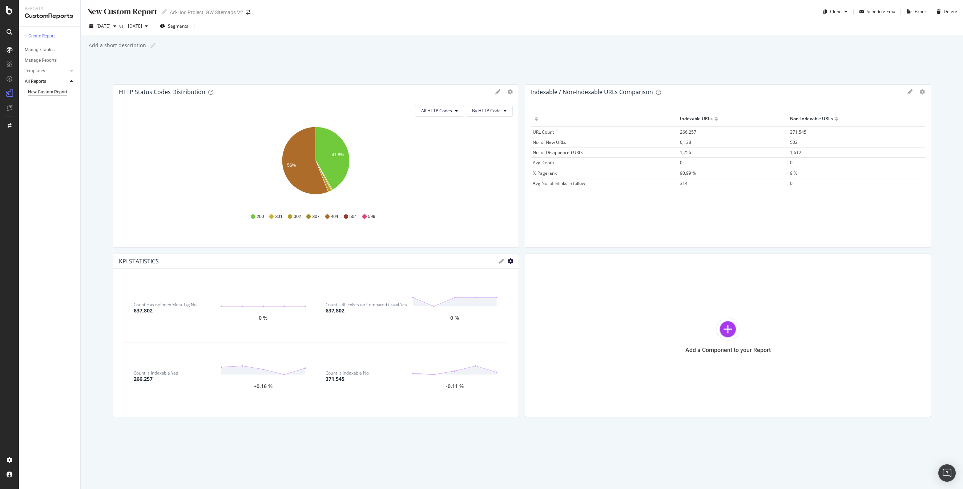
click at [510, 259] on icon "gear" at bounding box center [511, 261] width 6 height 6
click at [471, 306] on span "Edit KPIs" at bounding box center [480, 303] width 76 height 10
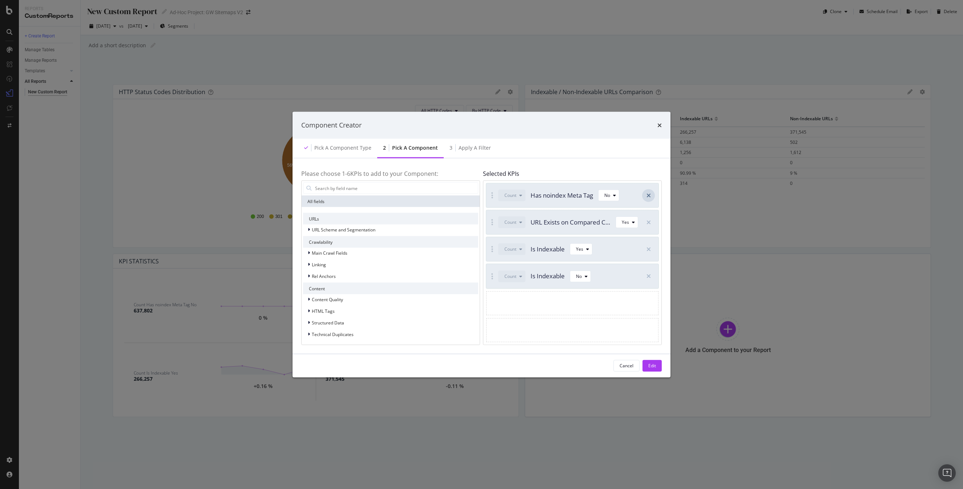
click at [647, 194] on icon "modal" at bounding box center [648, 195] width 4 height 6
click at [656, 367] on button "Edit" at bounding box center [651, 366] width 19 height 12
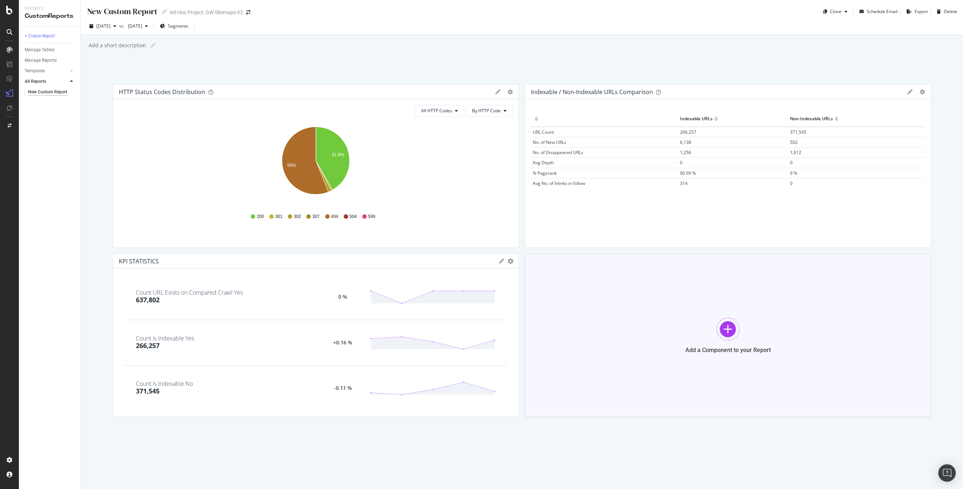
click at [680, 347] on div "Add a Component to your Report" at bounding box center [728, 335] width 406 height 163
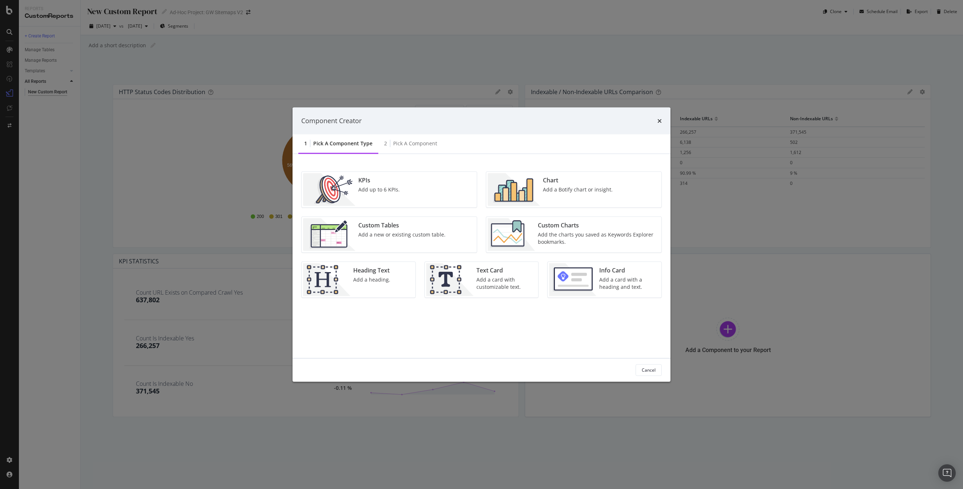
click at [543, 219] on div "Custom Charts Add the charts you saved as Keywords Explorer bookmarks." at bounding box center [597, 234] width 125 height 33
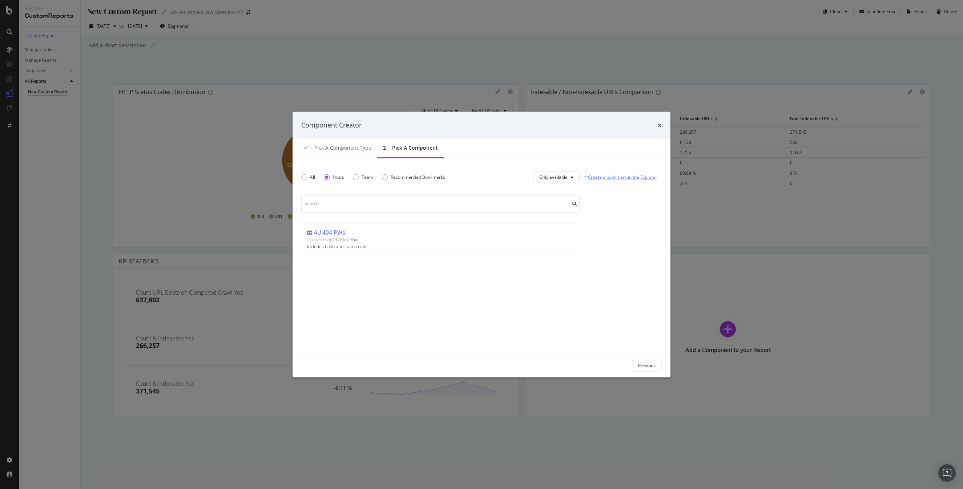
click at [596, 177] on link "Create a bookmark in the Explorer" at bounding box center [620, 177] width 76 height 11
click at [335, 148] on div "Pick a Component type" at bounding box center [342, 147] width 57 height 7
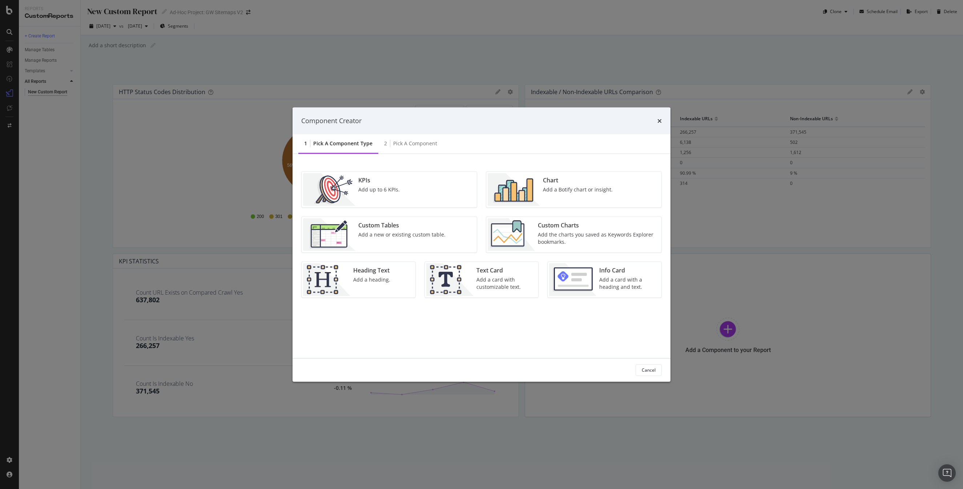
click at [639, 285] on div "Add a card with a heading and text." at bounding box center [628, 283] width 58 height 15
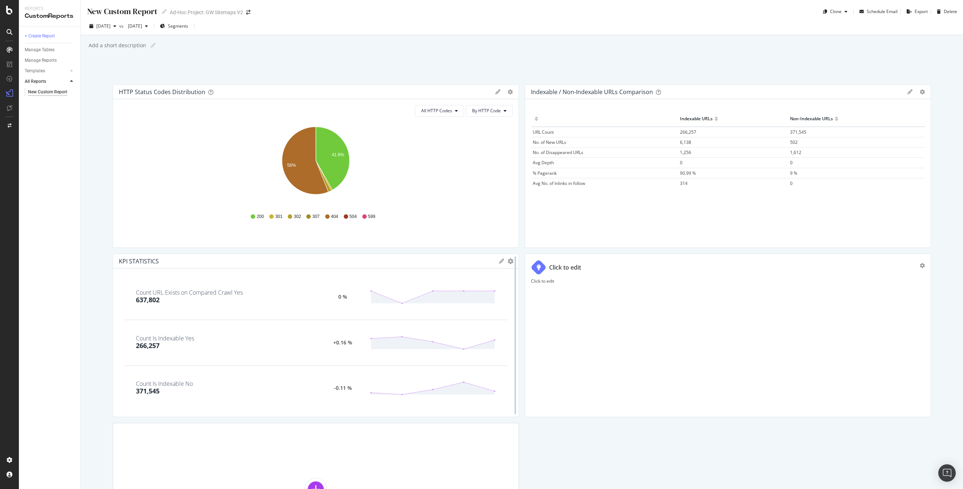
scroll to position [56, 0]
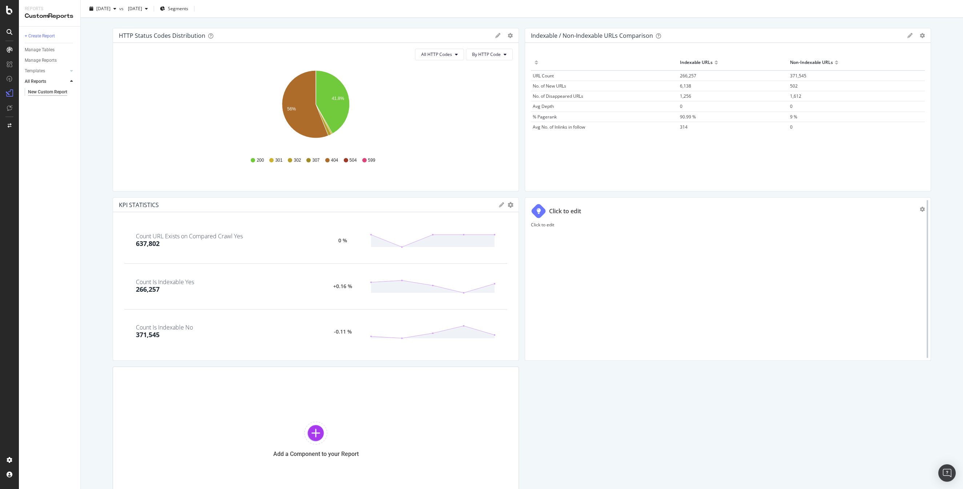
click at [924, 206] on div at bounding box center [927, 278] width 7 height 163
click at [925, 207] on div at bounding box center [927, 278] width 7 height 163
click at [922, 209] on icon "gear" at bounding box center [922, 209] width 5 height 5
click at [907, 212] on div "Delete" at bounding box center [904, 213] width 13 height 6
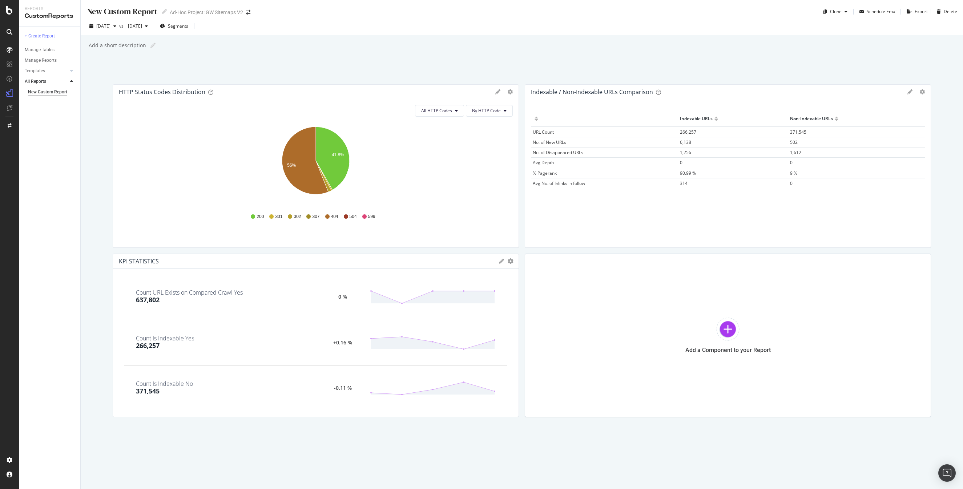
scroll to position [0, 0]
click at [717, 323] on div at bounding box center [727, 329] width 23 height 23
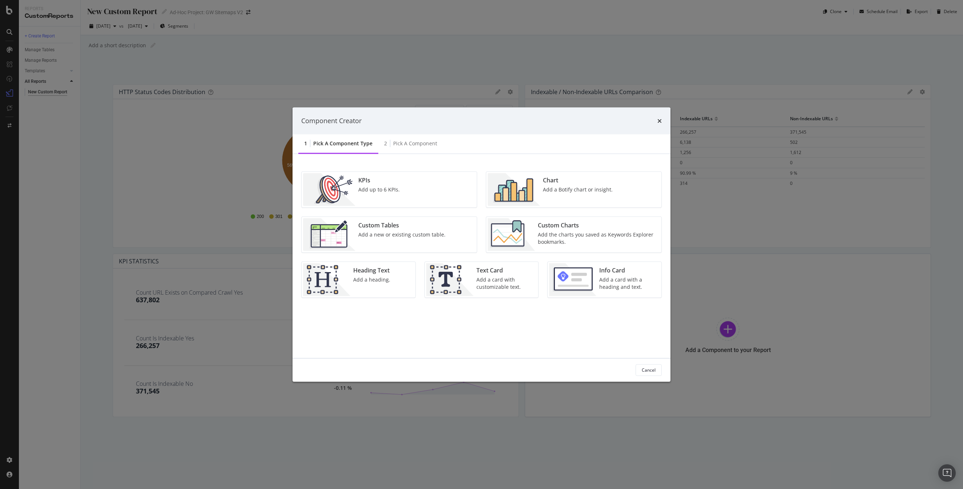
click at [364, 182] on div "KPIs" at bounding box center [378, 180] width 41 height 8
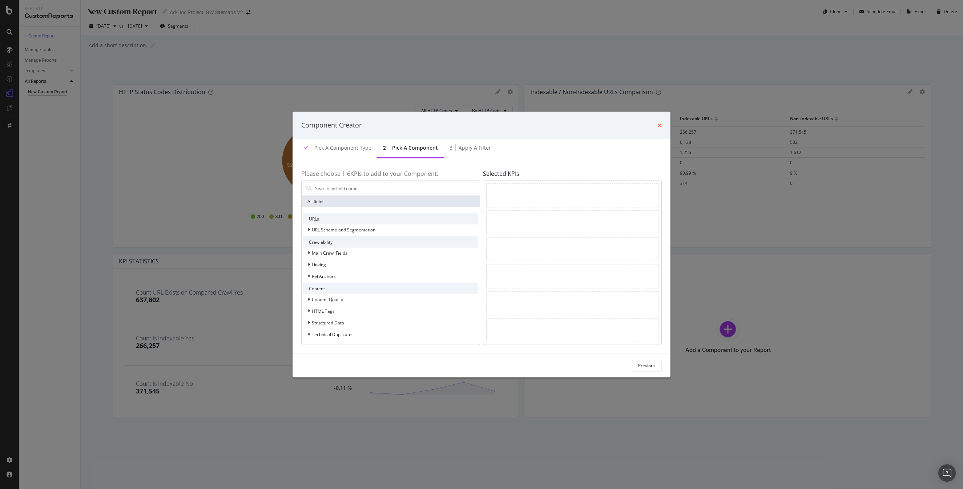
click at [658, 125] on icon "times" at bounding box center [659, 125] width 4 height 6
click at [644, 366] on div "Previous" at bounding box center [646, 366] width 17 height 6
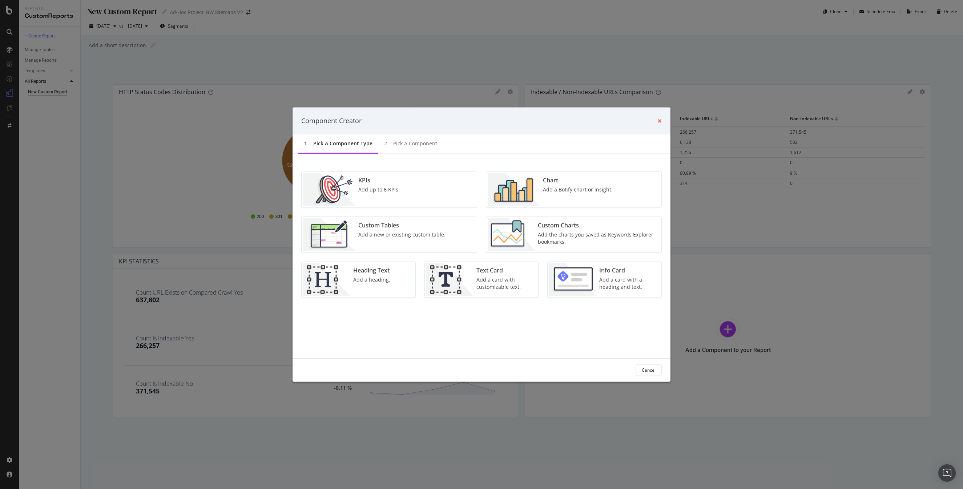
click at [657, 121] on icon "times" at bounding box center [659, 121] width 4 height 6
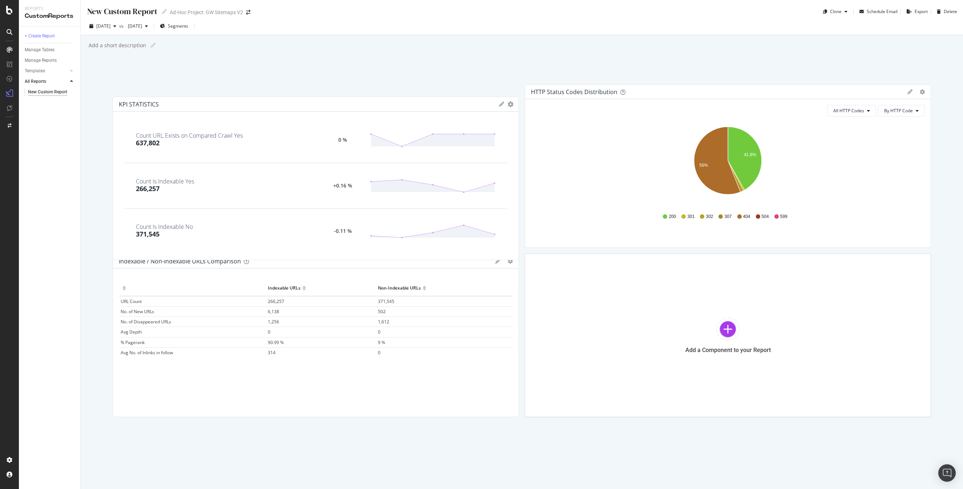
drag, startPoint x: 412, startPoint y: 264, endPoint x: 408, endPoint y: 106, distance: 158.8
click at [408, 106] on div "KPI STATISTICS KPIs Table Edit KPIs Apply Filter Export as CSV Delete Add to Cu…" at bounding box center [315, 104] width 405 height 15
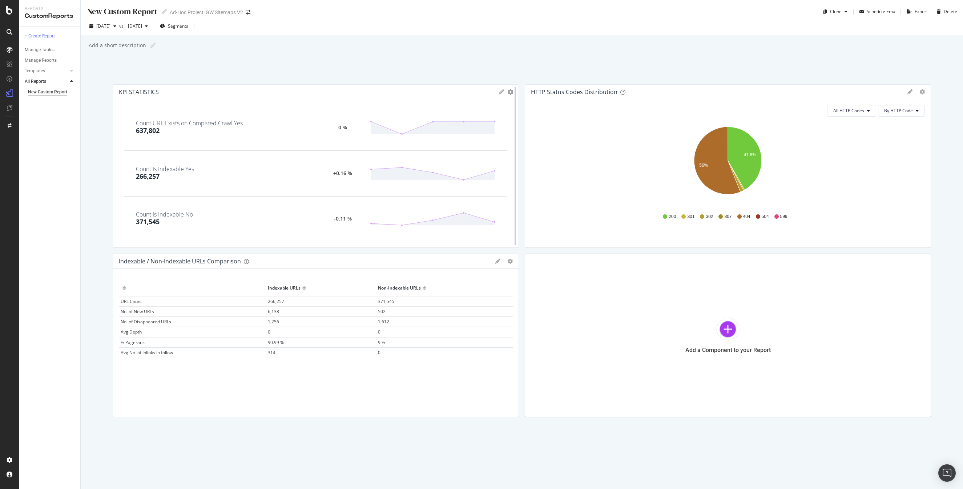
drag, startPoint x: 517, startPoint y: 128, endPoint x: 516, endPoint y: 149, distance: 20.4
click at [516, 149] on div at bounding box center [515, 165] width 7 height 163
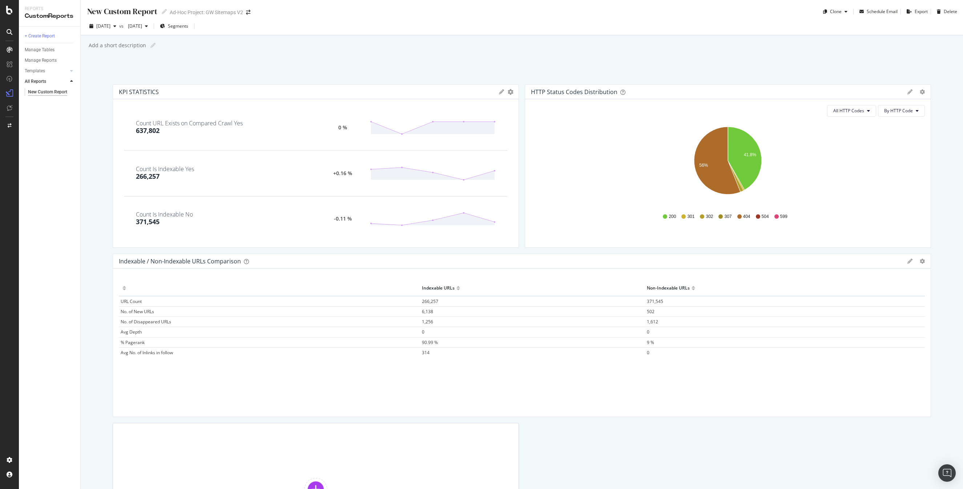
drag, startPoint x: 517, startPoint y: 287, endPoint x: 989, endPoint y: 290, distance: 472.7
click at [963, 290] on html "Reports CustomReports + Create Report Manage Tables Manage Reports Templates AI…" at bounding box center [481, 244] width 963 height 489
click at [950, 298] on div "New Custom Report New Custom Report Ad-Hoc Project: GW Sitemaps V2 Clone Schedu…" at bounding box center [522, 244] width 882 height 489
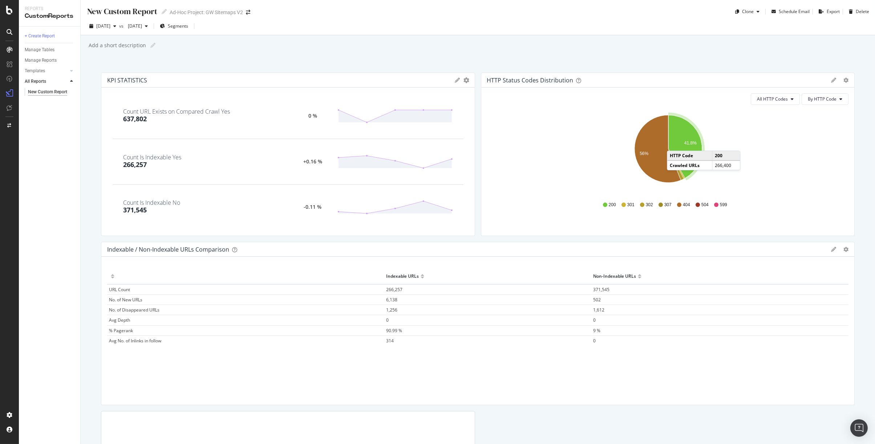
click at [499, 52] on div "New Custom Report New Custom Report Ad-Hoc Project: GW Sitemaps V2 Clone Schedu…" at bounding box center [478, 222] width 795 height 444
click at [864, 246] on div "New Custom Report New Custom Report Ad-Hoc Project: GW Sitemaps V2 Clone Schedu…" at bounding box center [478, 222] width 795 height 444
click at [142, 12] on div "New Custom Report" at bounding box center [121, 11] width 71 height 11
type input "GW Sitemap Crawl Data"
click at [866, 135] on div "GW Sitemap Crawl Data GW Sitemap Crawl Data Ad-Hoc Project: GW Sitemaps V2 Clon…" at bounding box center [478, 222] width 795 height 444
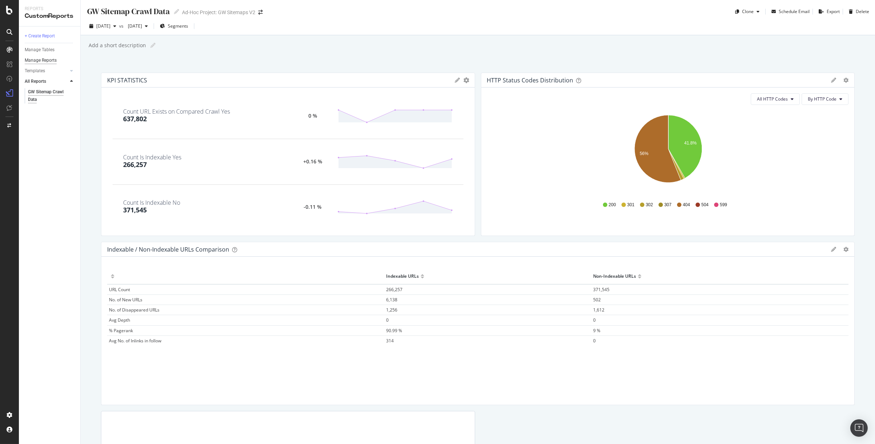
drag, startPoint x: 151, startPoint y: 60, endPoint x: 37, endPoint y: 57, distance: 114.1
click at [150, 60] on div "GW Sitemap Crawl Data GW Sitemap Crawl Data Ad-Hoc Project: GW Sitemaps V2 Clon…" at bounding box center [478, 222] width 795 height 444
drag, startPoint x: 179, startPoint y: 65, endPoint x: 173, endPoint y: 66, distance: 5.5
click at [178, 65] on div "GW Sitemap Crawl Data GW Sitemap Crawl Data Ad-Hoc Project: GW Sitemaps V2 Clon…" at bounding box center [478, 222] width 795 height 444
click at [34, 69] on div "SiteCrawler" at bounding box center [40, 68] width 26 height 7
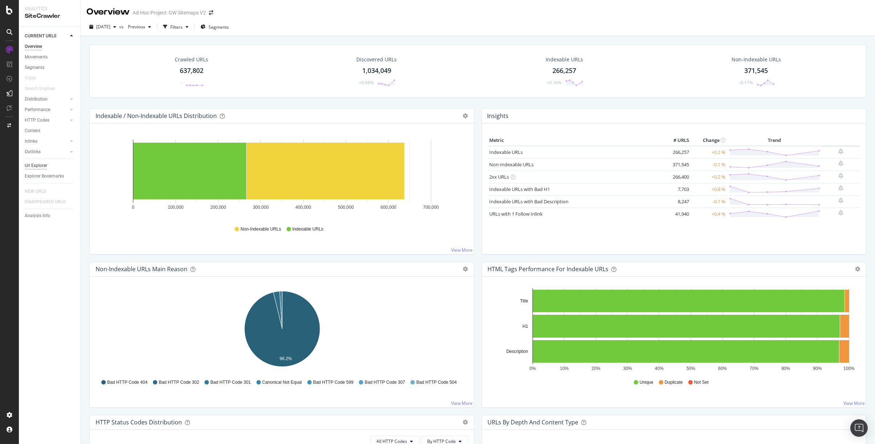
click at [36, 164] on div "Url Explorer" at bounding box center [36, 166] width 23 height 8
